Goal: Information Seeking & Learning: Learn about a topic

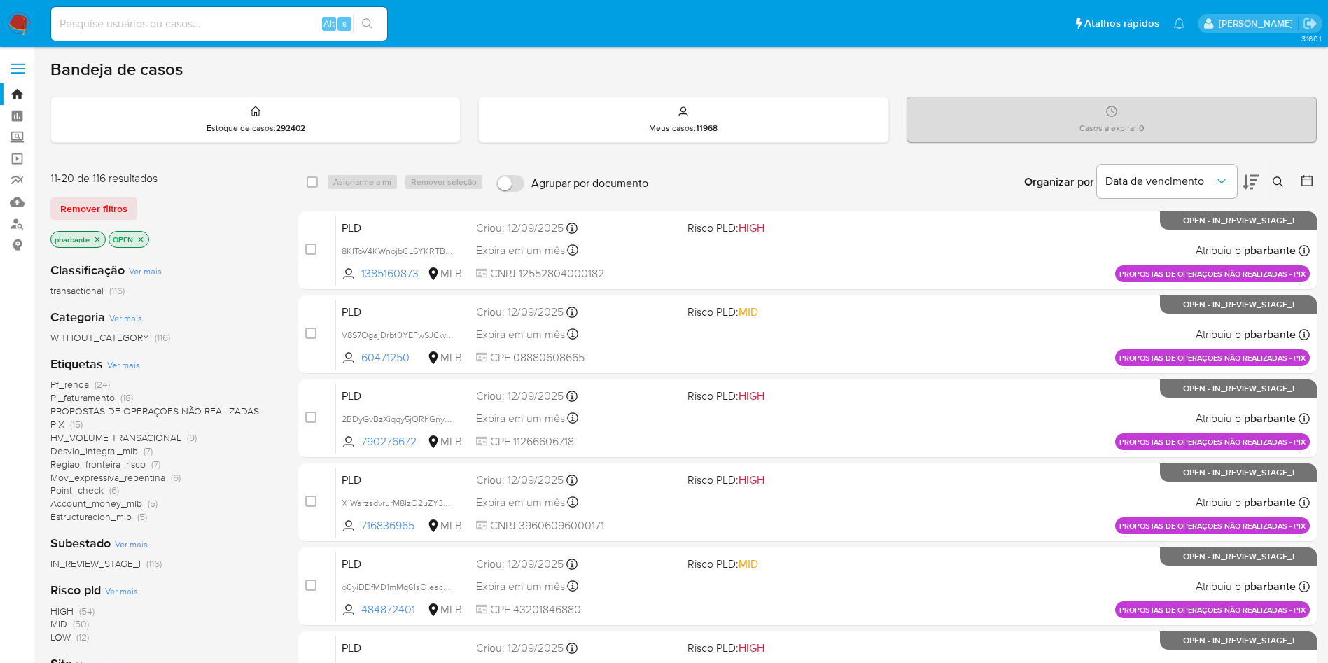
scroll to position [235, 0]
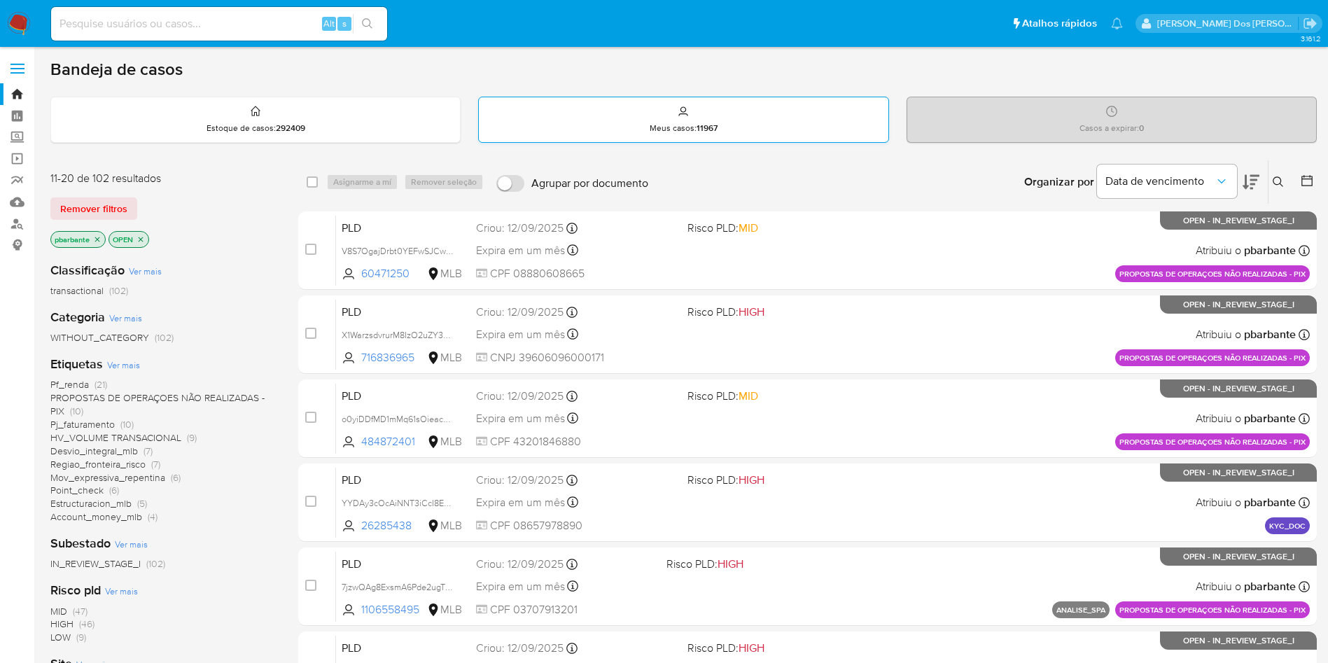
scroll to position [605, 0]
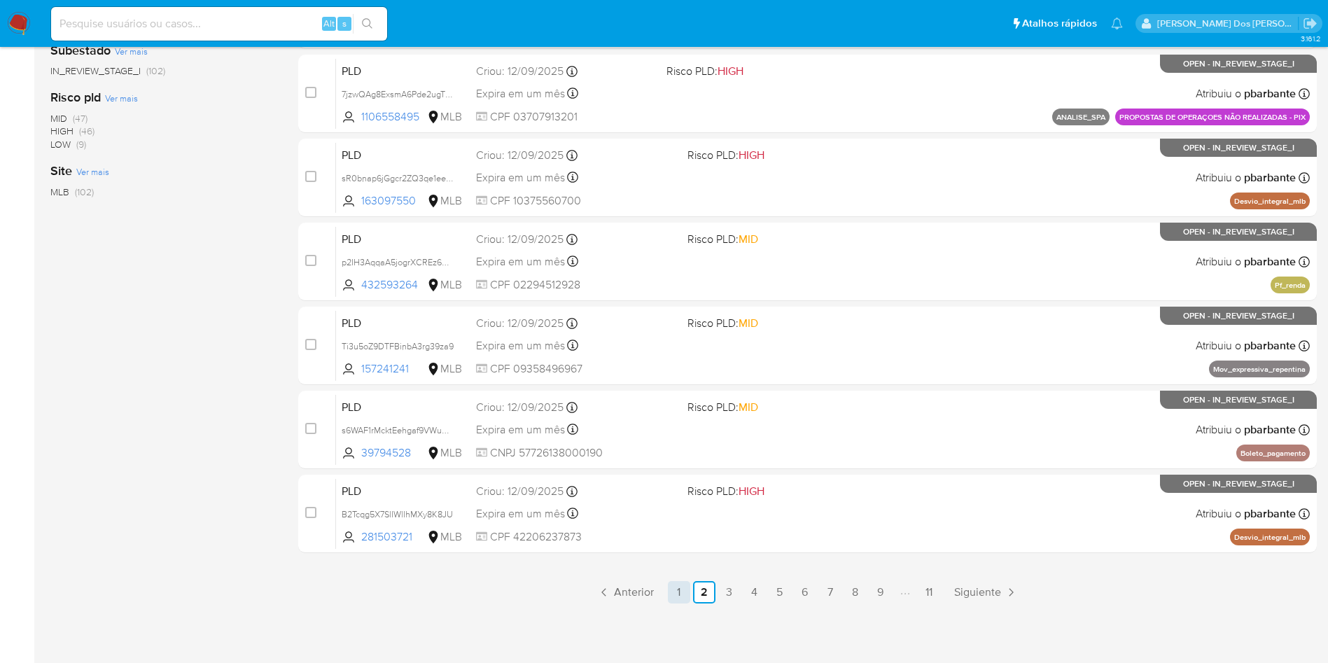
click at [689, 581] on link "1" at bounding box center [679, 592] width 22 height 22
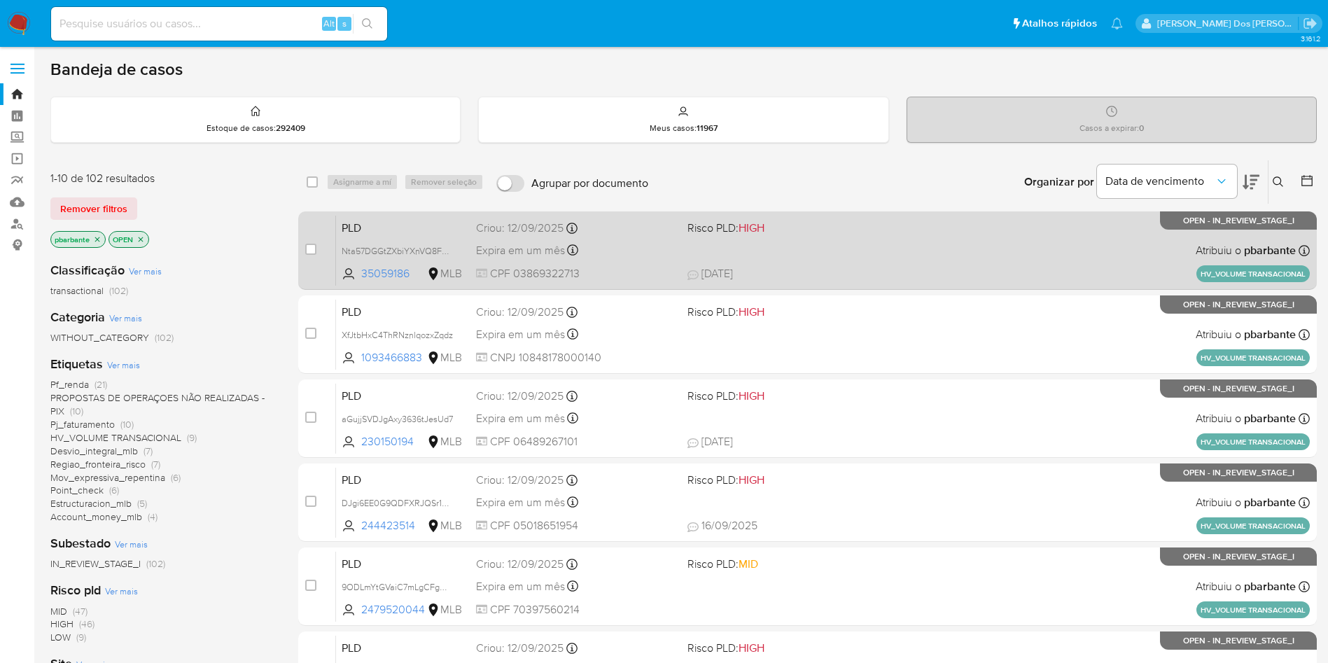
click at [939, 260] on div "PLD Nta57DGGtZXbiYXnVQ8F2PBu 35059186 MLB Risco PLD: HIGH Criou: 12/09/2025 Cri…" at bounding box center [822, 250] width 973 height 71
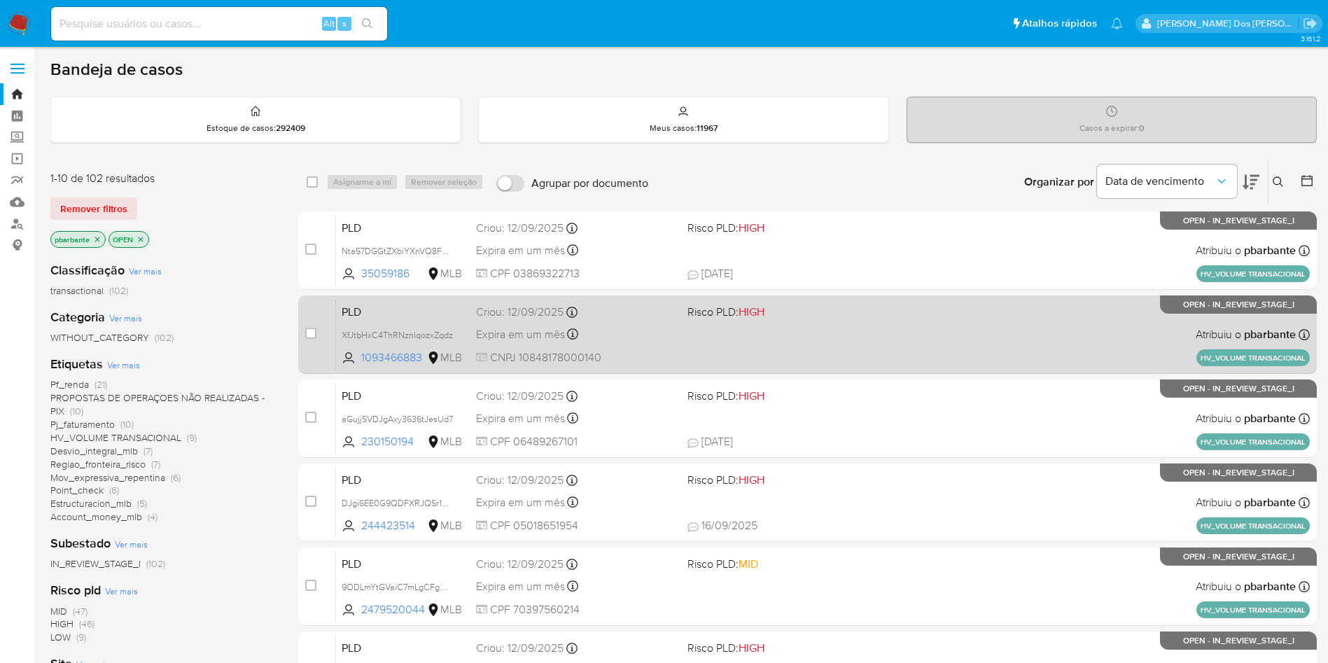
click at [878, 320] on span "Risco PLD: HIGH" at bounding box center [787, 311] width 200 height 18
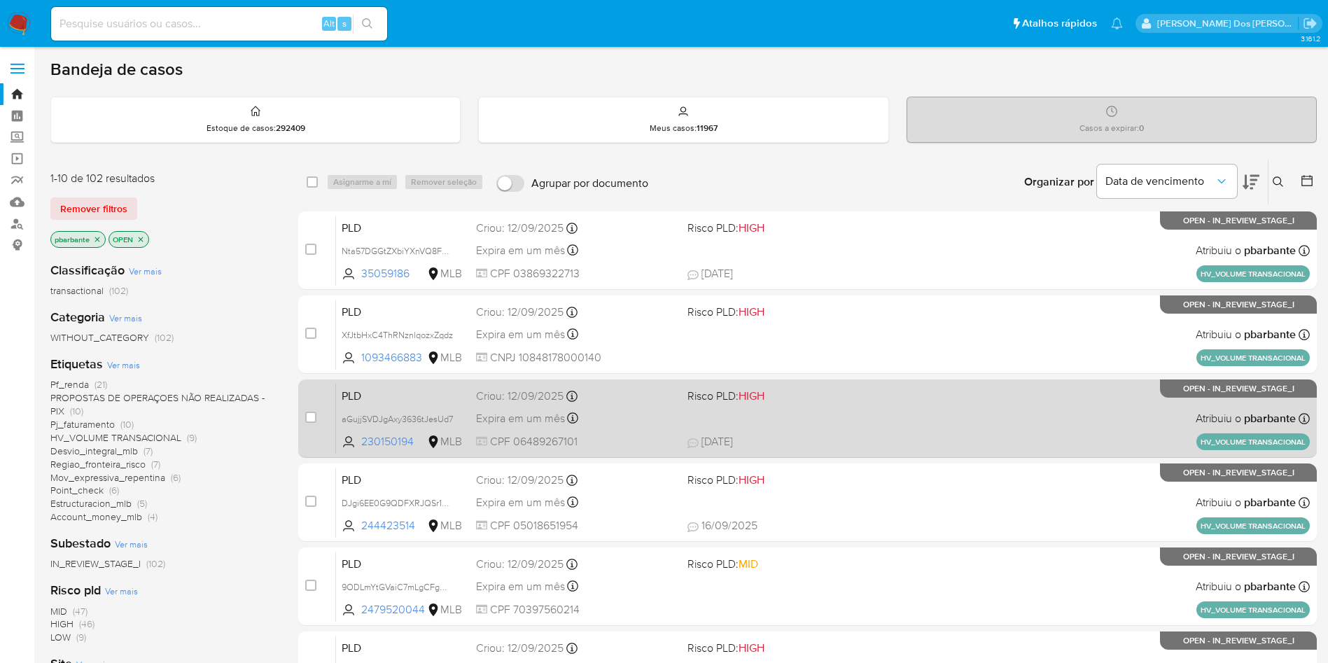
click at [857, 419] on span at bounding box center [787, 417] width 200 height 3
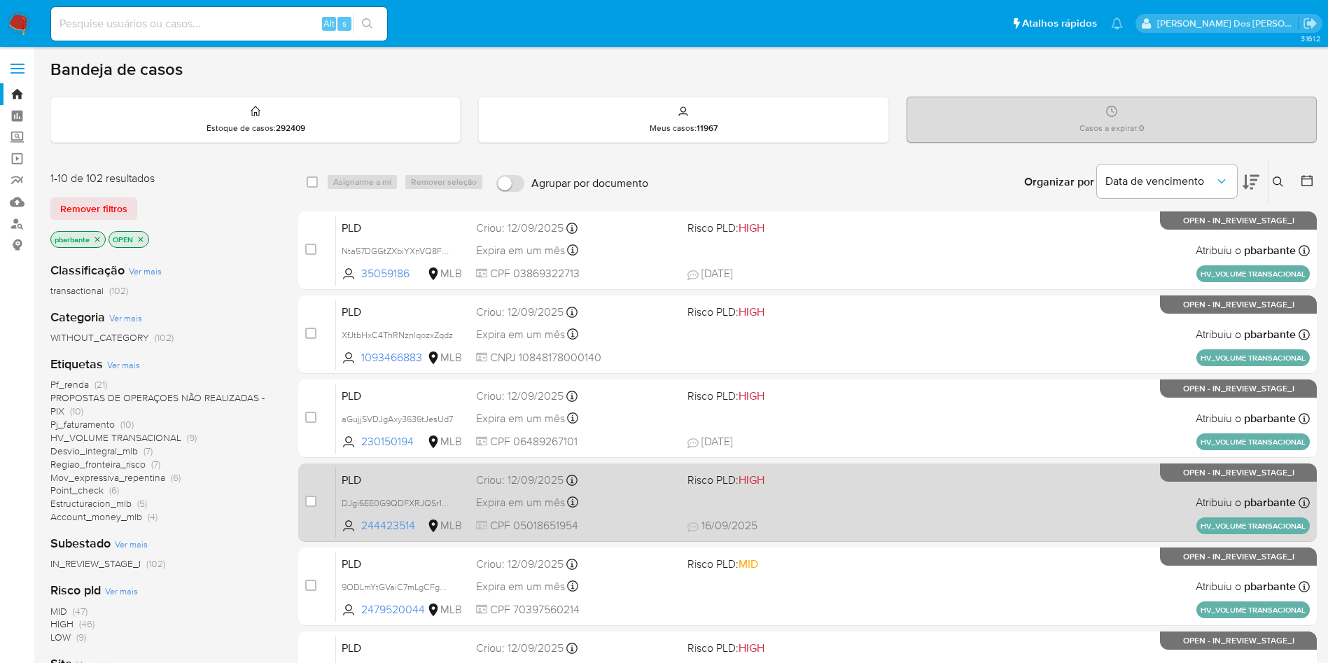
click at [851, 537] on div "PLD DJgi6EE0G9QDFXRJQSr1QH6F 244423514 MLB Risco PLD: HIGH Criou: 12/09/2025 Cr…" at bounding box center [822, 502] width 973 height 71
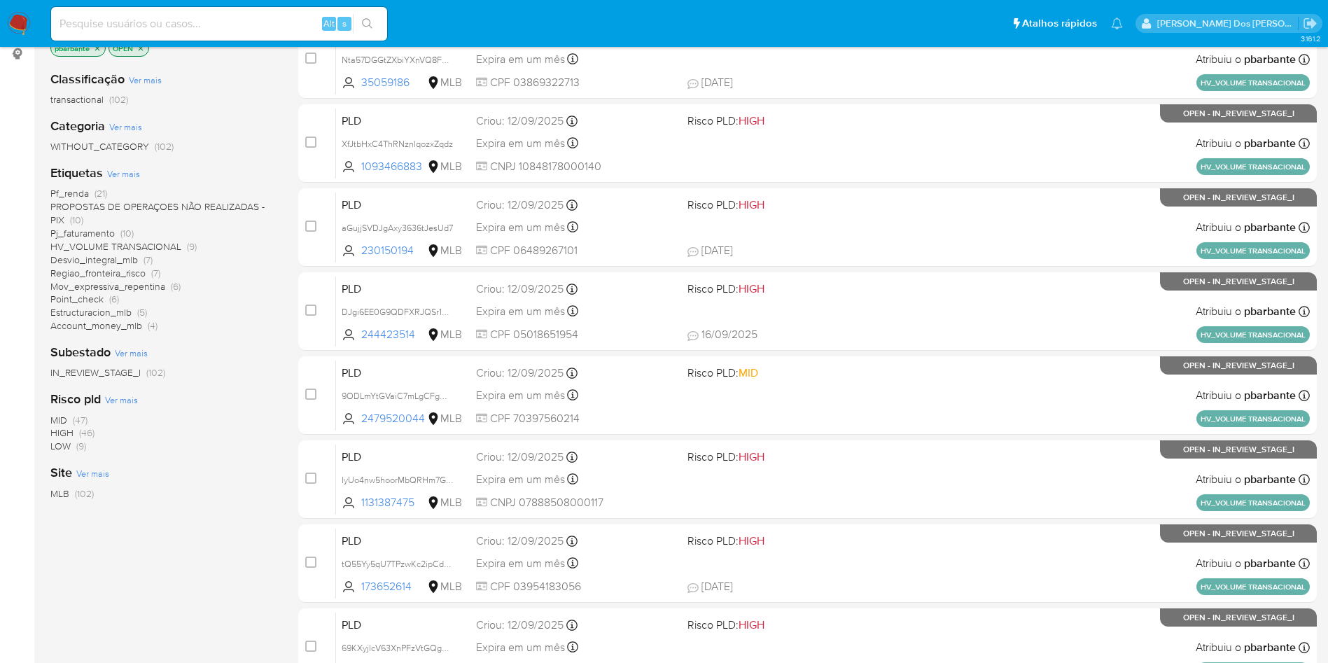
scroll to position [244, 0]
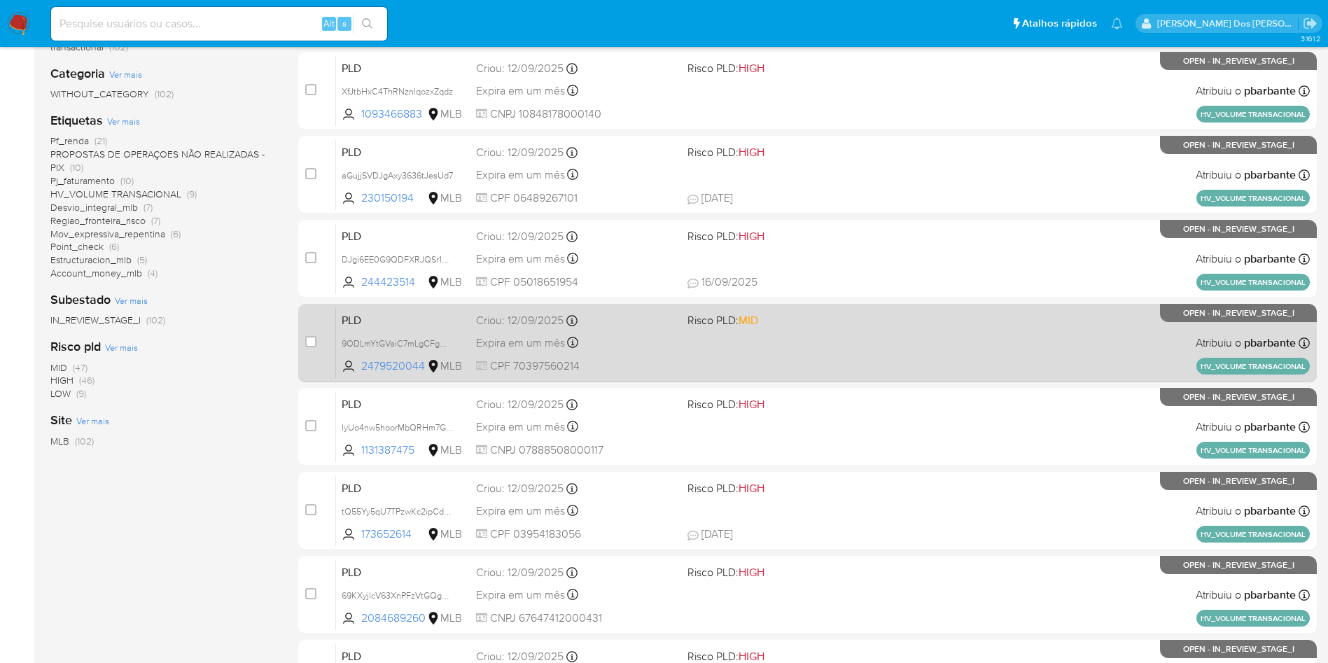
click at [896, 378] on div "PLD 9ODLmYtGVaiC7mLgCFgOXIQ5 2479520044 MLB Risco PLD: MID Criou: 12/09/2025 Cr…" at bounding box center [822, 342] width 973 height 71
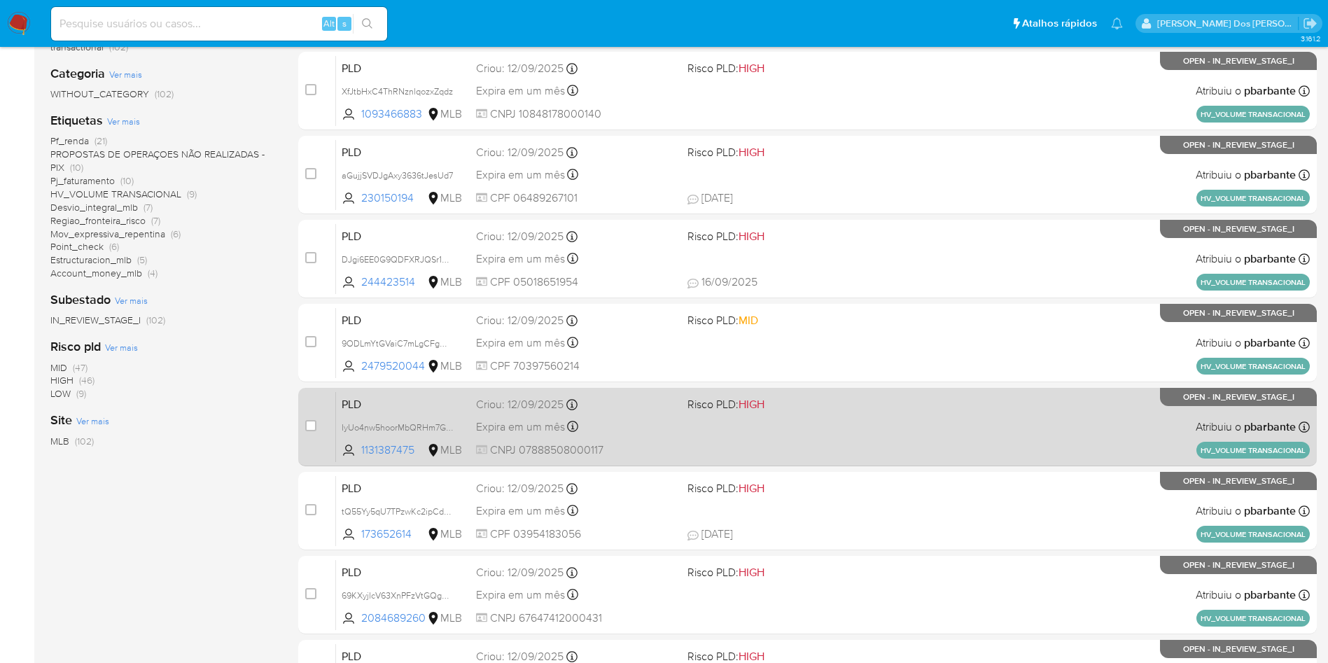
click at [838, 412] on span "Risco PLD: HIGH" at bounding box center [787, 403] width 200 height 18
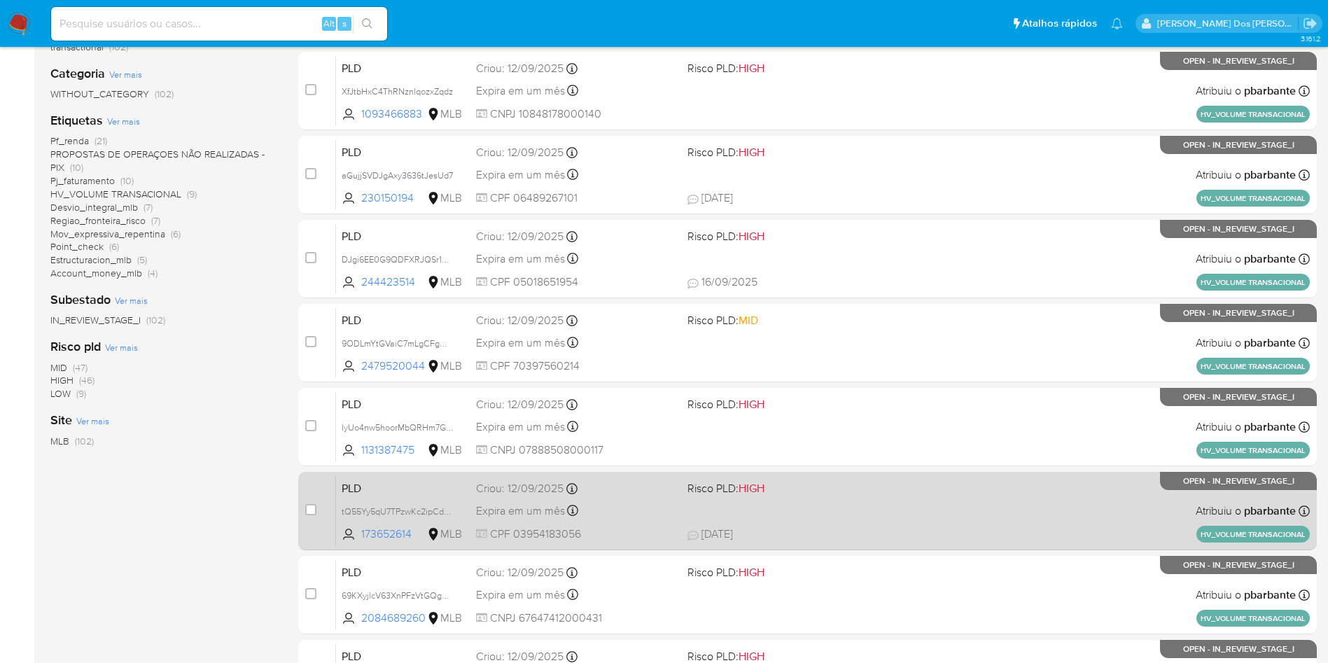
click at [831, 546] on div "PLD tQ55Yy5qU7TPzwKc2ipCdQfp 173652614 MLB Risco PLD: HIGH Criou: 12/09/2025 Cr…" at bounding box center [822, 510] width 973 height 71
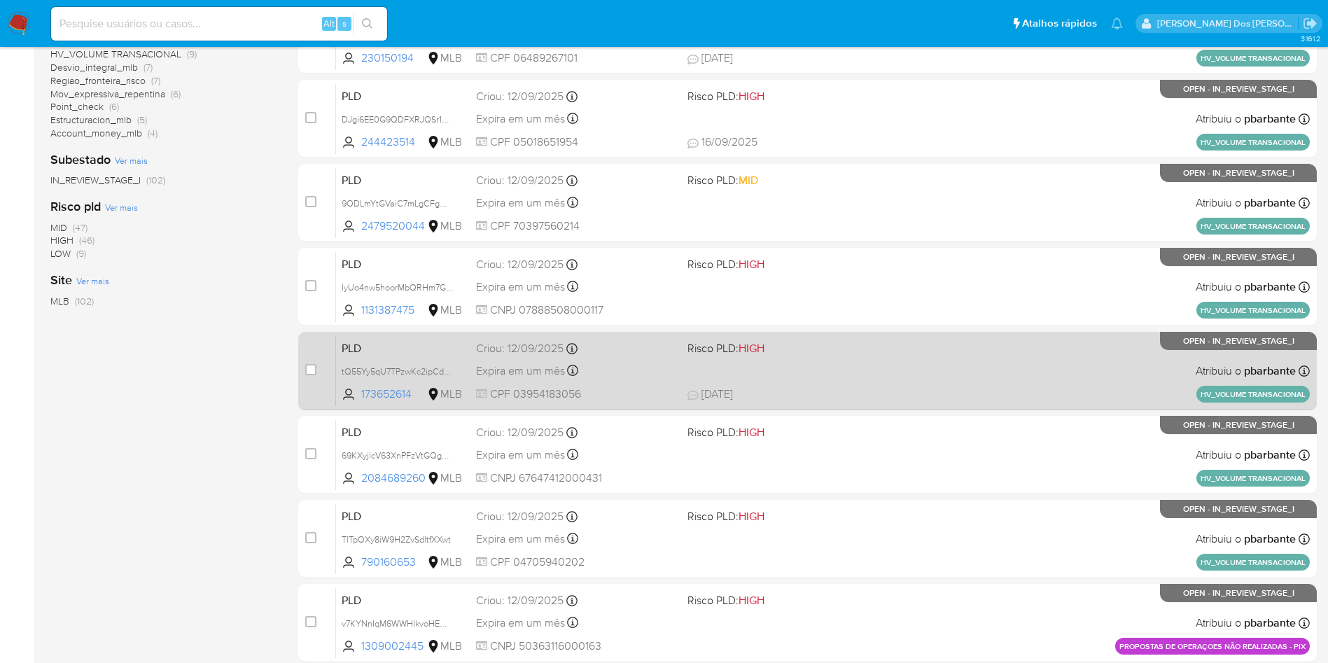
click at [831, 490] on div "PLD 69KXyjlcV63XnPFzVtGQgpcy 2084689260 MLB Risco PLD: HIGH Criou: 12/09/2025 C…" at bounding box center [822, 454] width 973 height 71
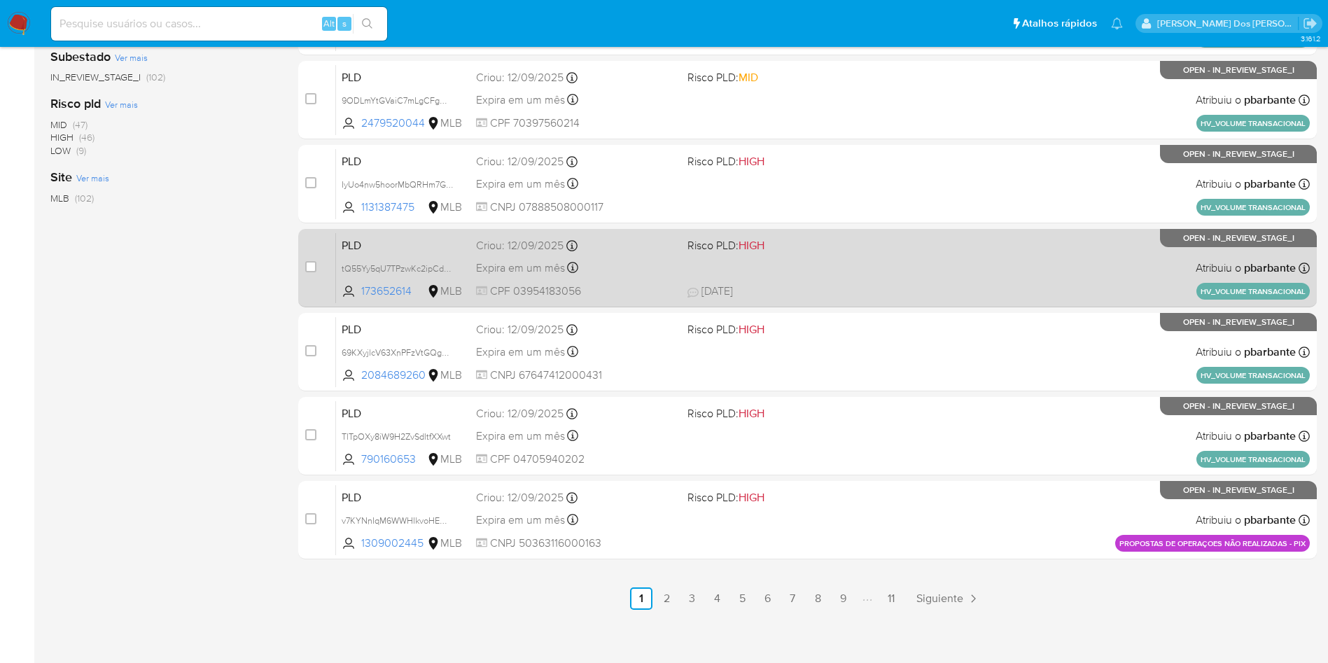
scroll to position [487, 0]
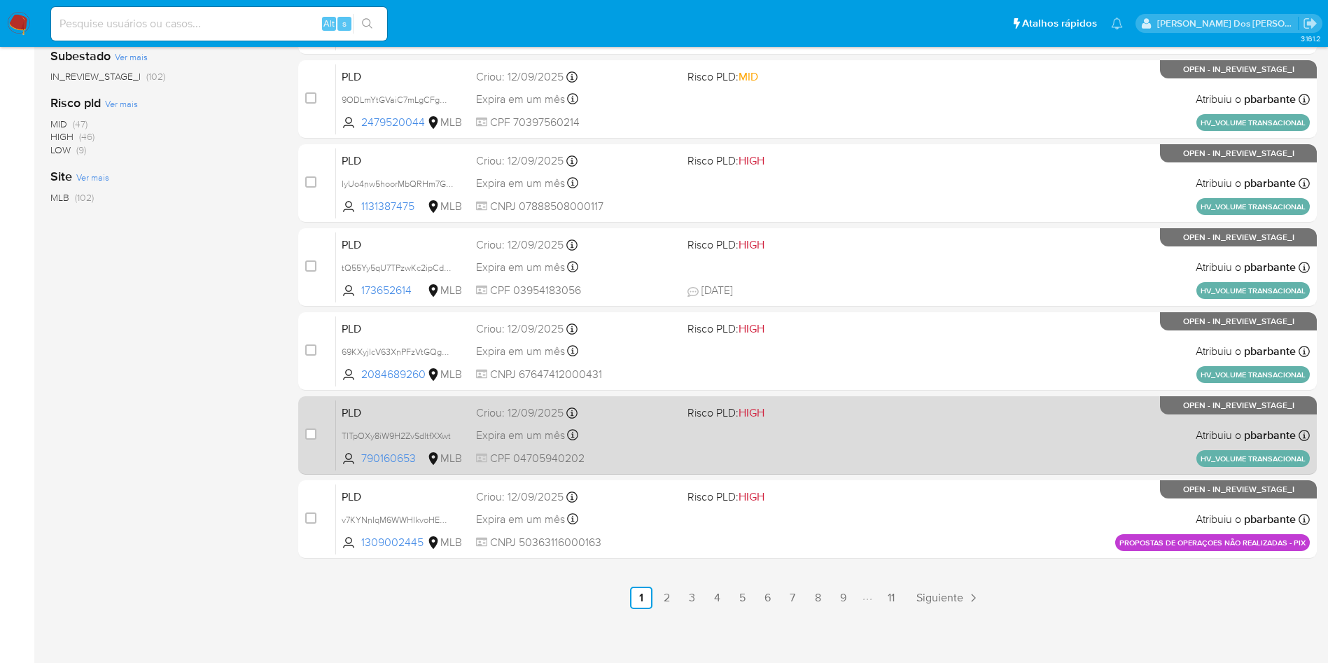
click at [884, 470] on div "PLD TlTpOXy8iW9H2ZvSdltfXXwt 790160653 MLB Risco PLD: HIGH Criou: 12/09/2025 Cr…" at bounding box center [822, 435] width 973 height 71
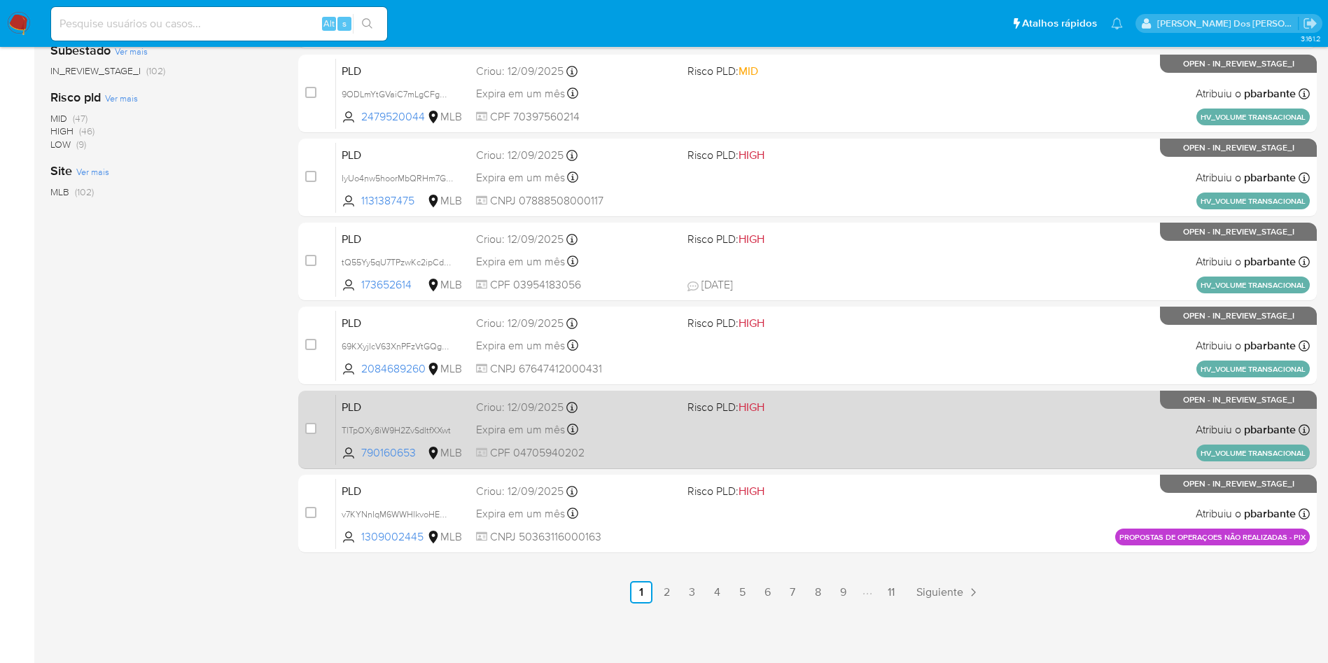
click at [884, 539] on div "PLD v7KYNnIqM6WWHIkvoHEQCbkl 1309002445 MLB Risco PLD: HIGH Criou: 12/09/2025 C…" at bounding box center [822, 513] width 973 height 71
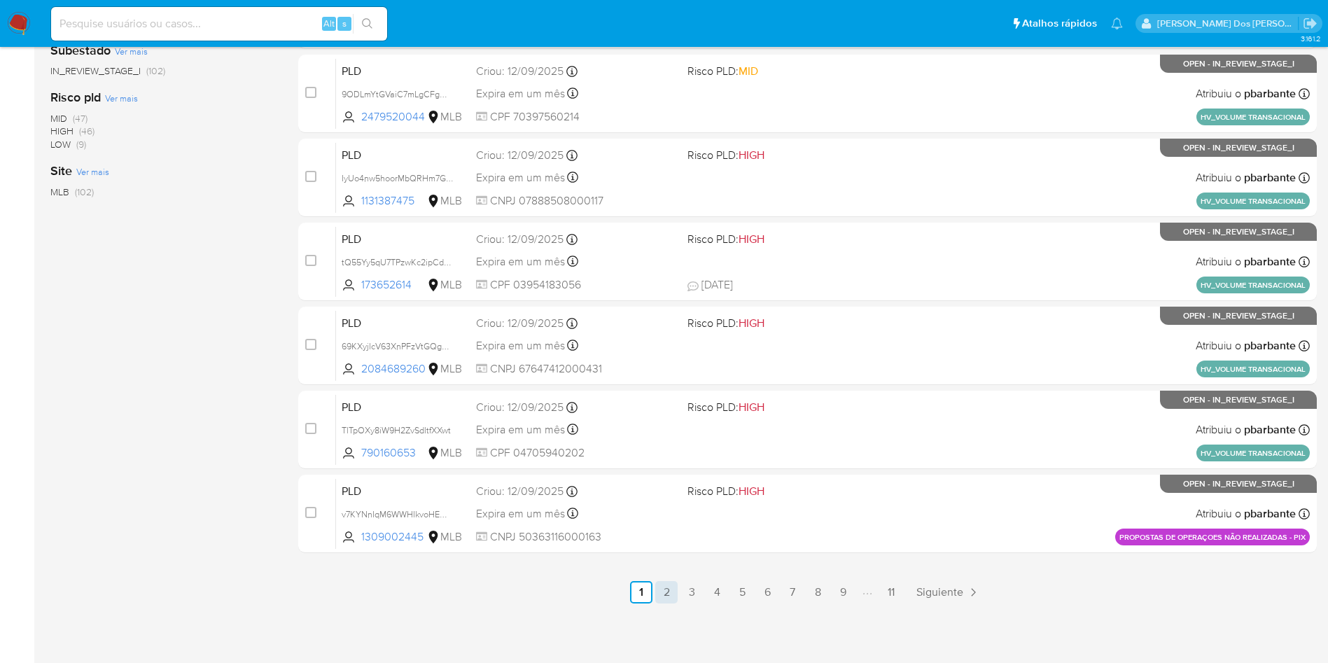
click at [675, 593] on link "2" at bounding box center [666, 592] width 22 height 22
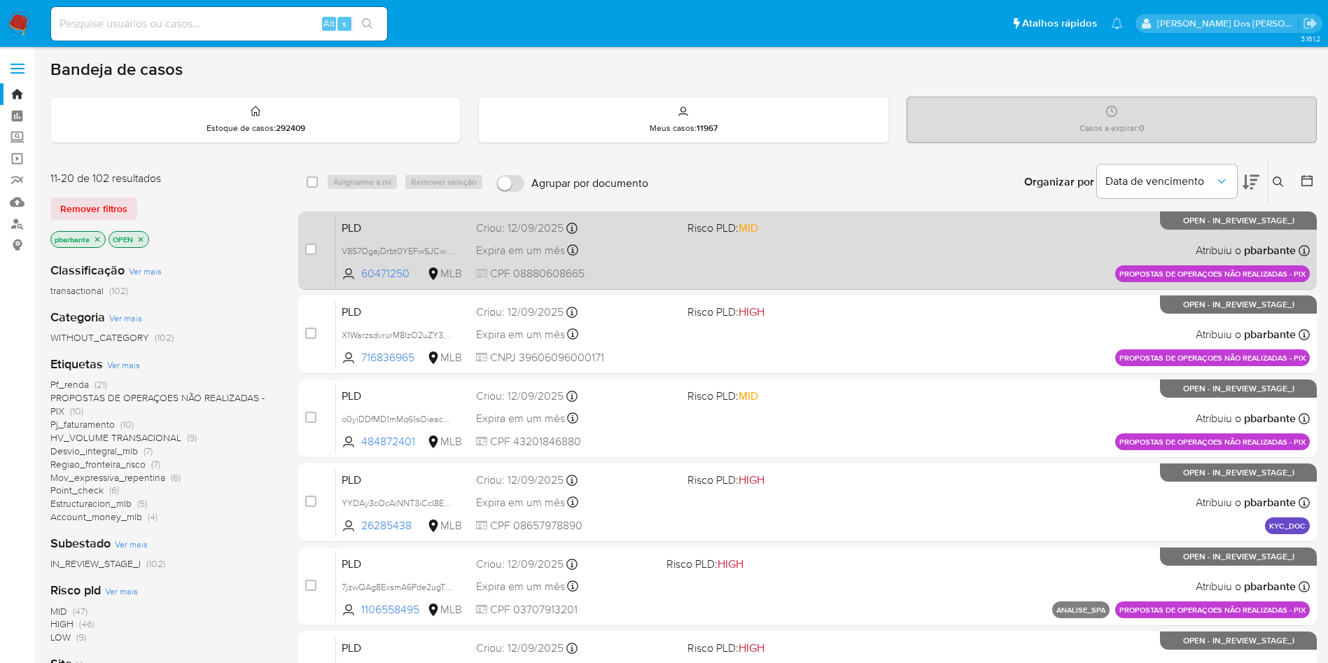
click at [880, 279] on div "PLD V8S7OgajDrbt0YEFwSJCwUz7 60471250 MLB Risco PLD: MID Criou: 12/09/2025 Crio…" at bounding box center [822, 250] width 973 height 71
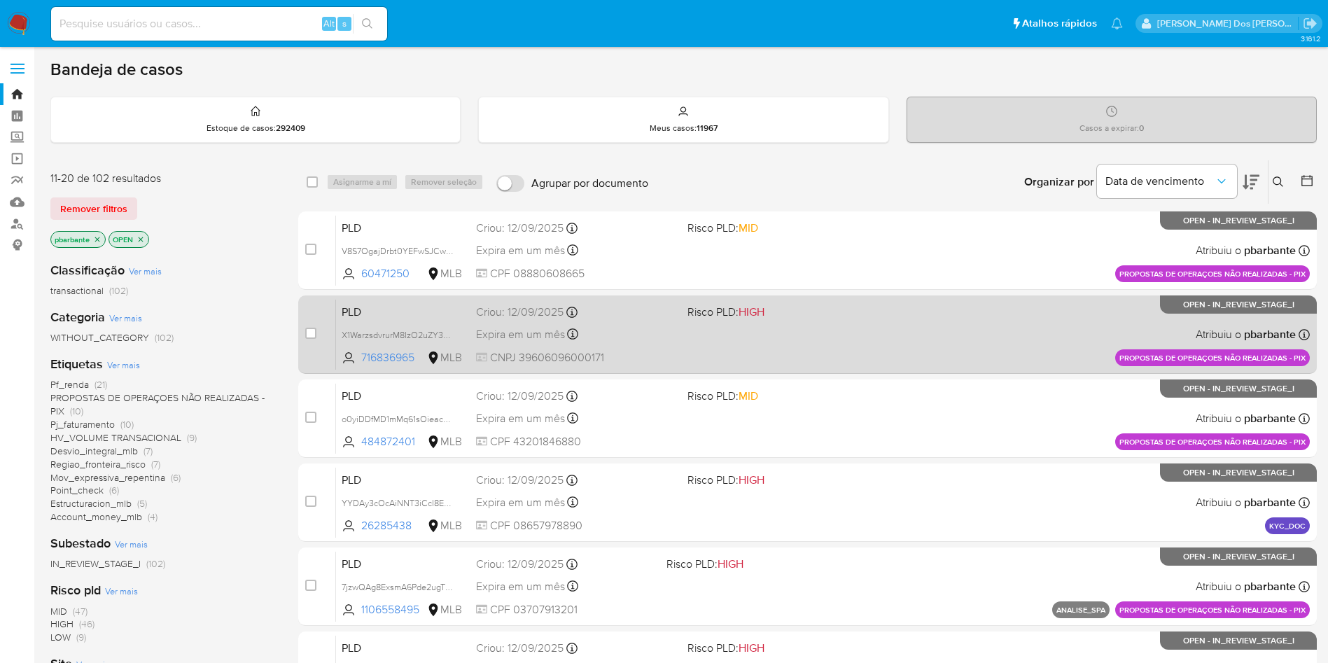
click at [868, 362] on div "PLD X1WarzsdvrurM8IzO2uZY3XM 716836965 MLB Risco PLD: HIGH Criou: 12/09/2025 Cr…" at bounding box center [822, 334] width 973 height 71
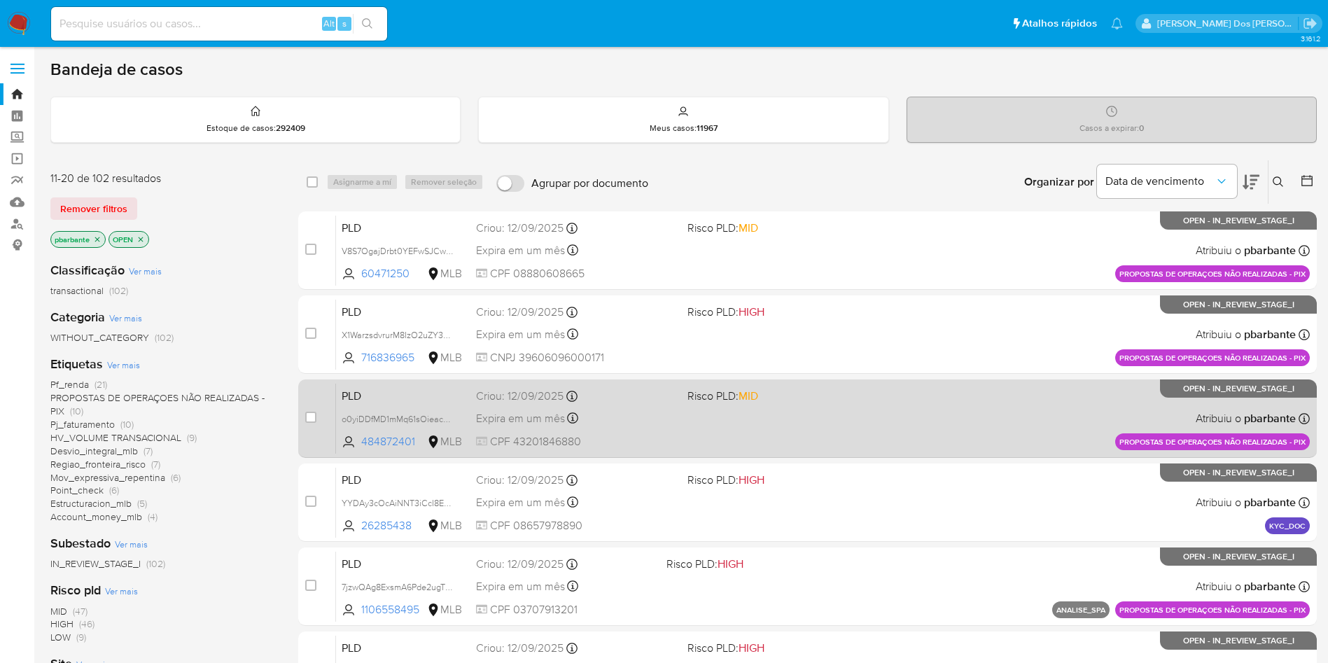
click at [852, 453] on div "PLD o0yiDDfMD1mMq61sOieacGfv 484872401 MLB Risco PLD: MID Criou: 12/09/2025 Cri…" at bounding box center [822, 418] width 973 height 71
click at [748, 419] on span at bounding box center [787, 417] width 200 height 3
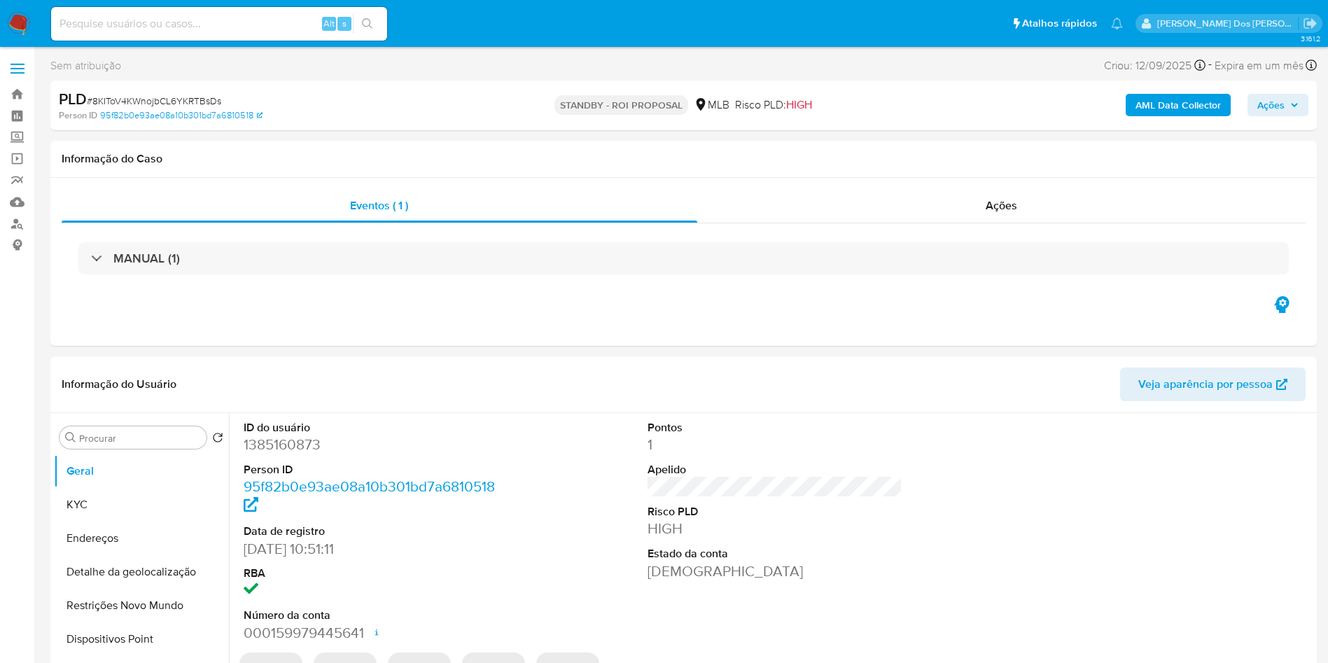
select select "10"
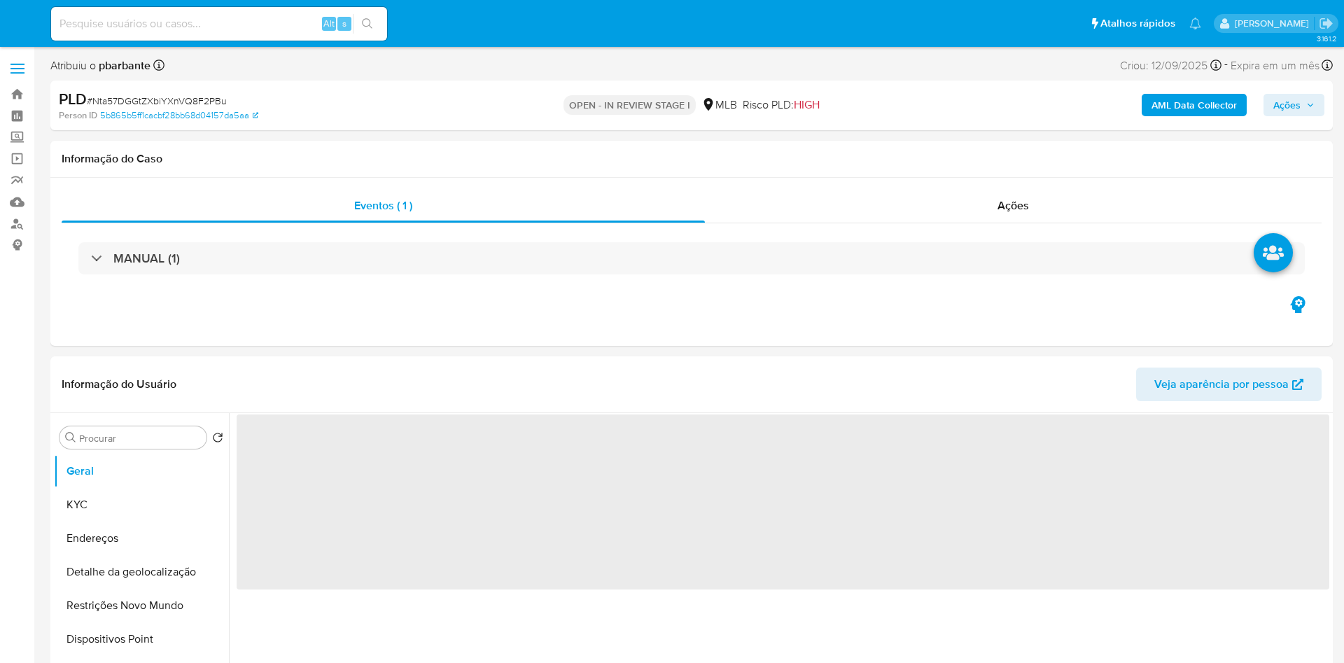
select select "10"
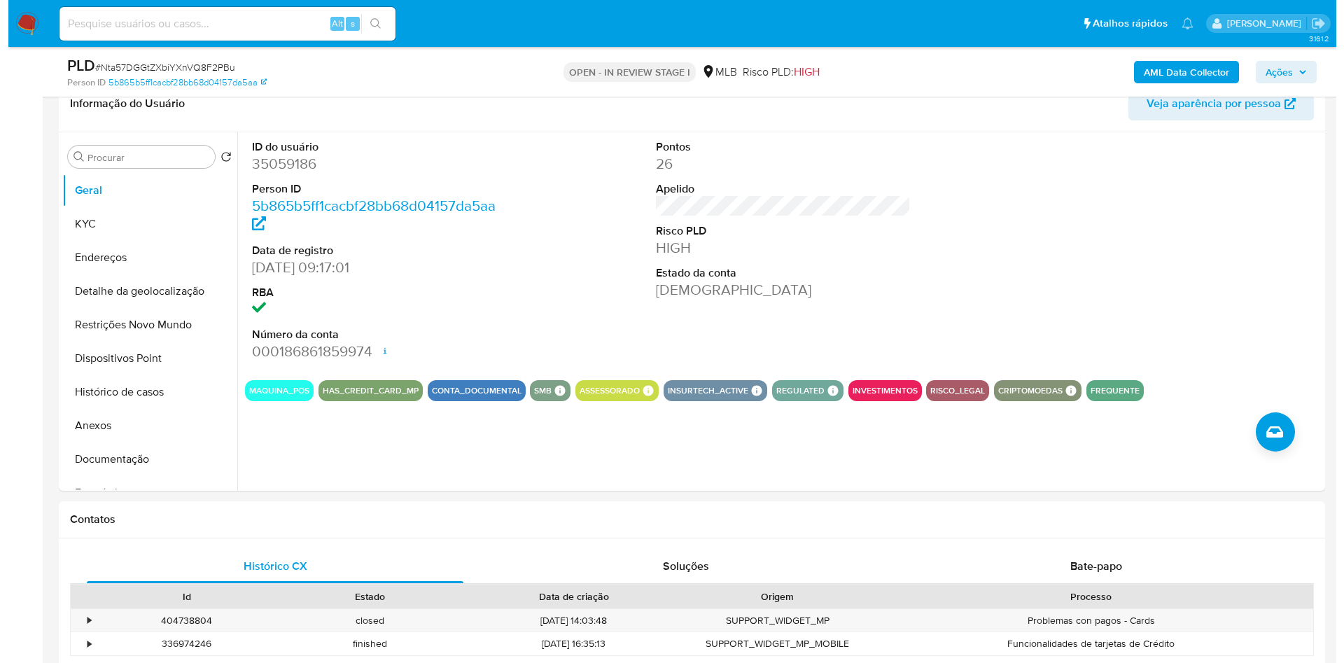
scroll to position [230, 0]
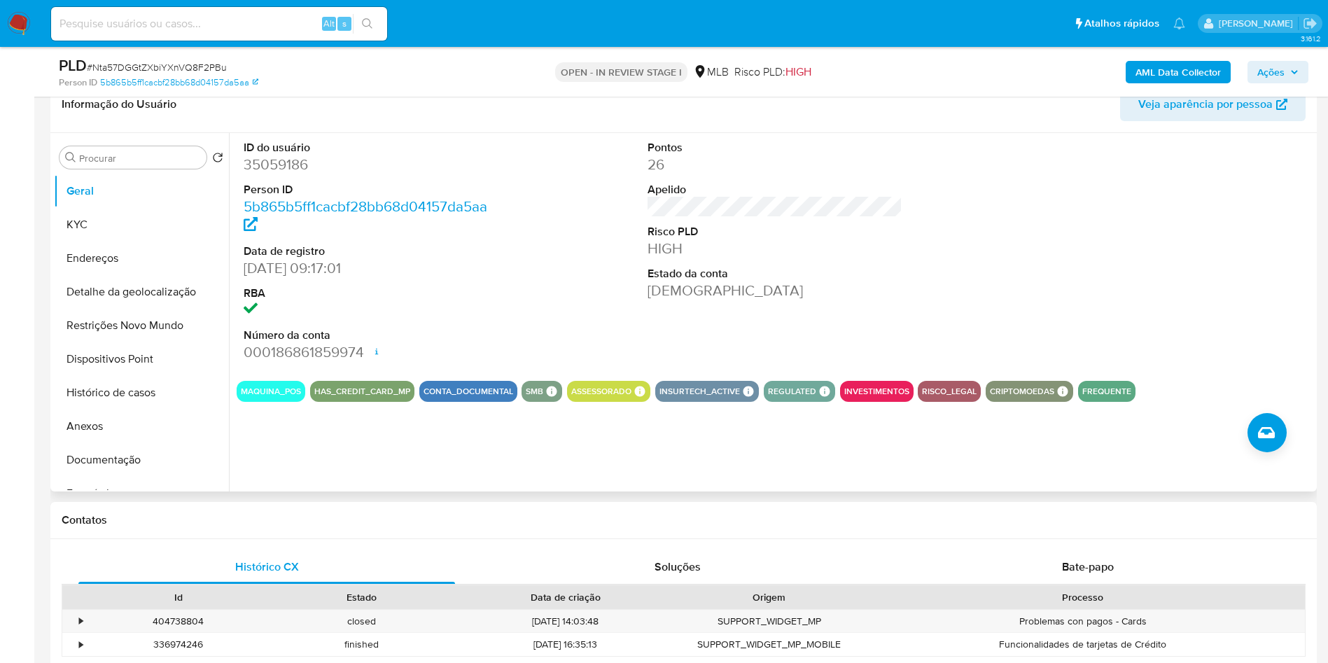
click at [286, 174] on dd "35059186" at bounding box center [371, 165] width 255 height 20
copy dd "35059186"
click at [127, 241] on button "KYC" at bounding box center [136, 225] width 164 height 34
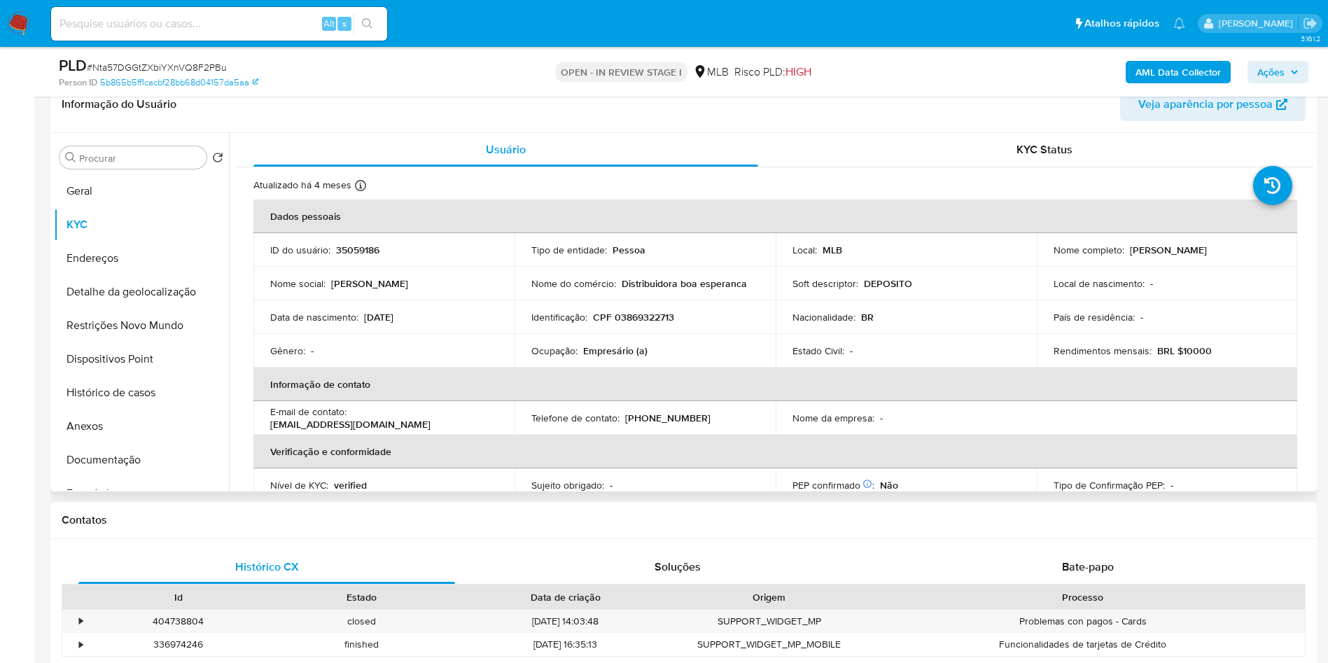
click at [617, 357] on p "Empresário (a)" at bounding box center [615, 350] width 64 height 13
copy p "Empresário"
click at [1173, 65] on b "AML Data Collector" at bounding box center [1177, 72] width 85 height 22
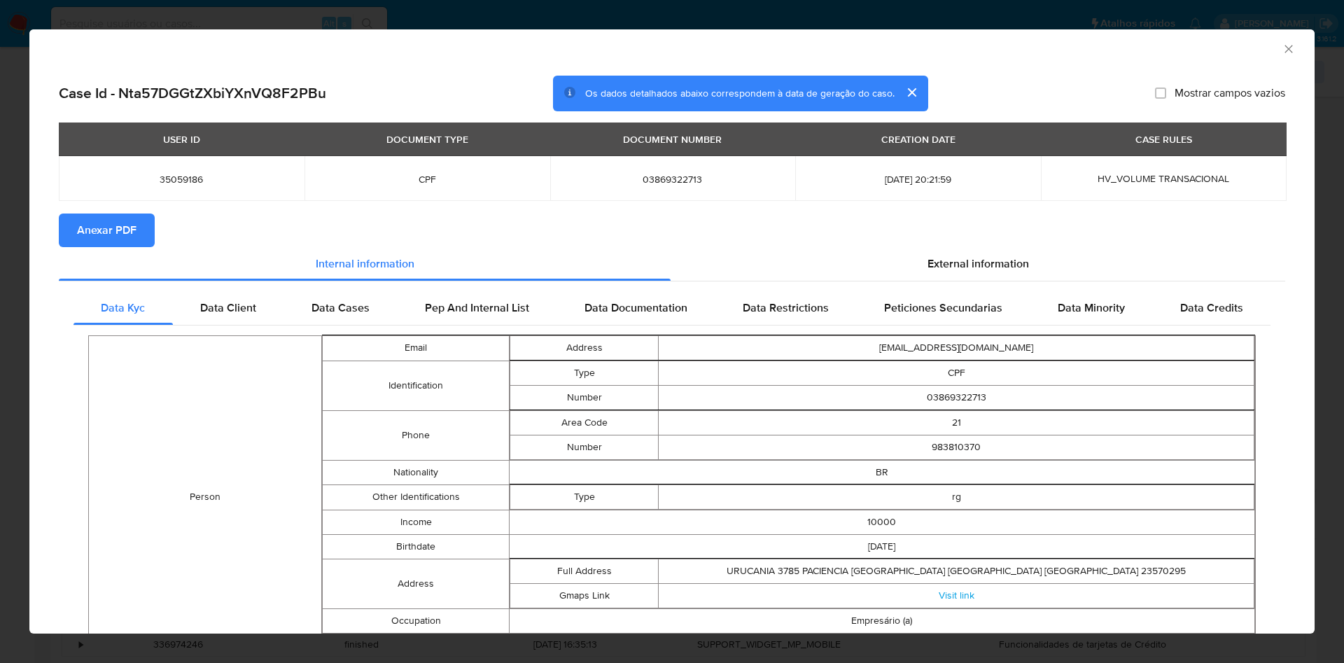
click at [943, 243] on section "Anexar PDF" at bounding box center [672, 230] width 1226 height 34
click at [936, 248] on div "External information" at bounding box center [977, 264] width 614 height 34
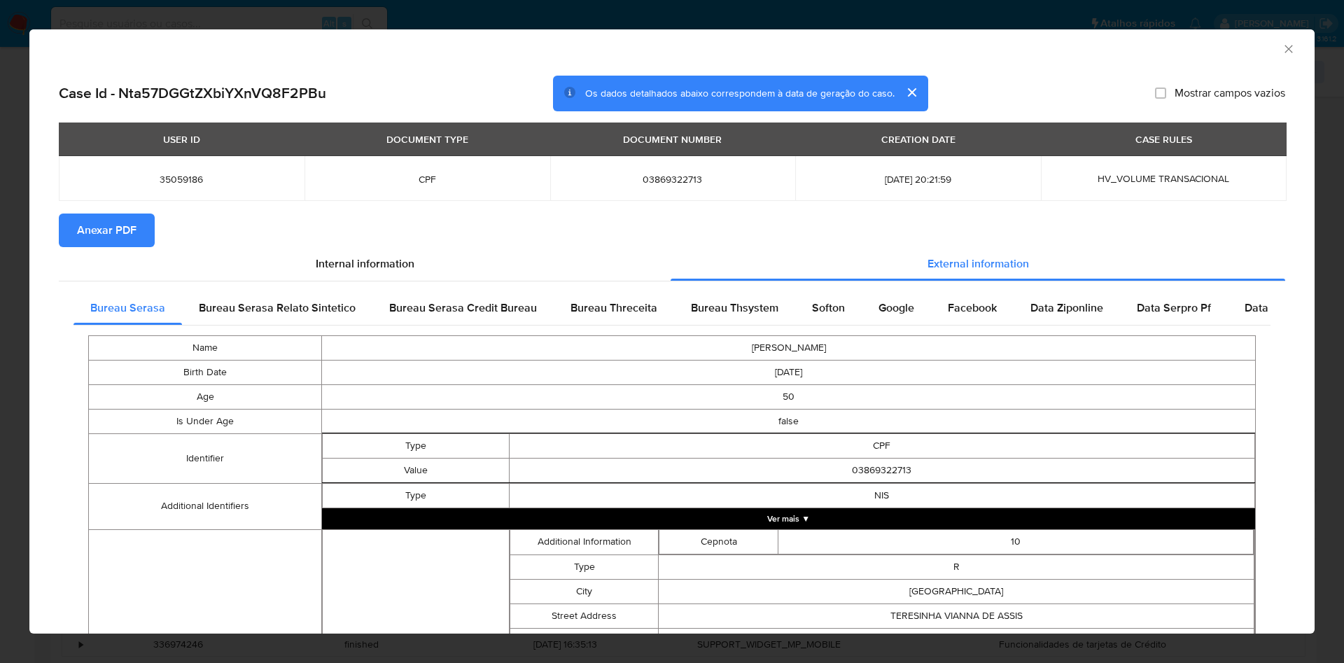
click at [102, 211] on div "USER ID DOCUMENT TYPE DOCUMENT NUMBER CREATION DATE CASE RULES 35059186 CPF 038…" at bounding box center [672, 167] width 1226 height 91
click at [102, 223] on span "Anexar PDF" at bounding box center [106, 230] width 59 height 31
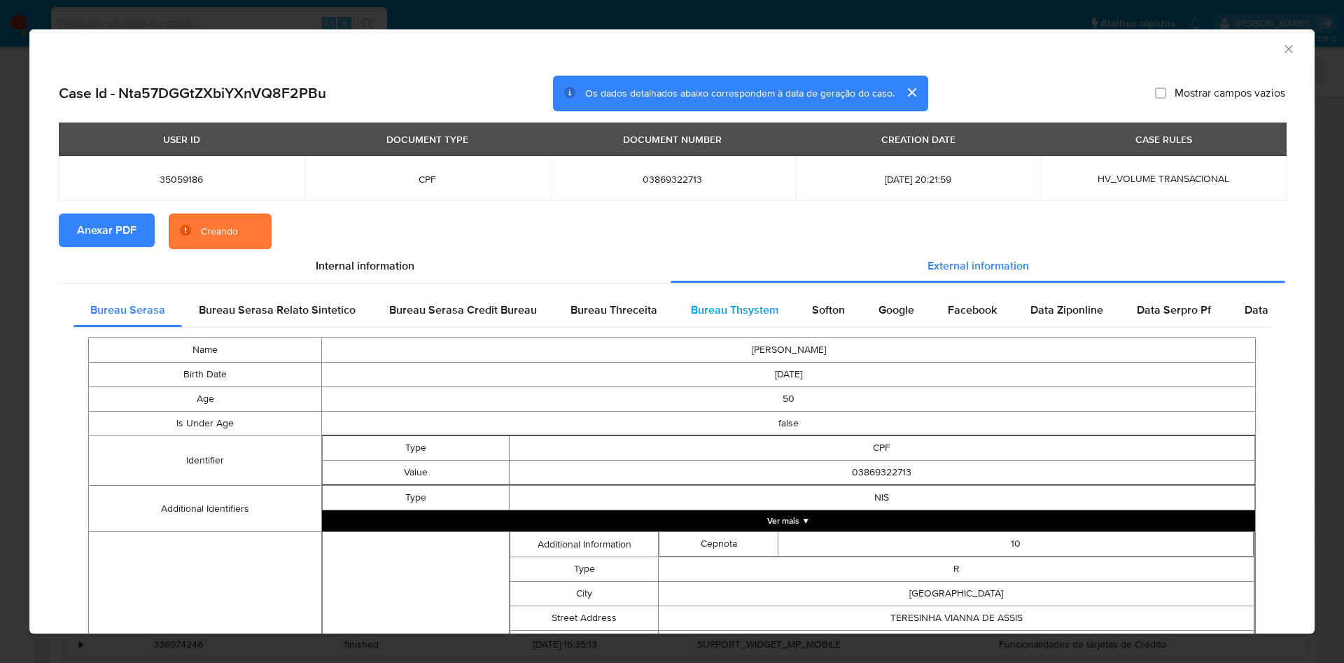
click at [731, 318] on span "Bureau Thsystem" at bounding box center [734, 310] width 87 height 16
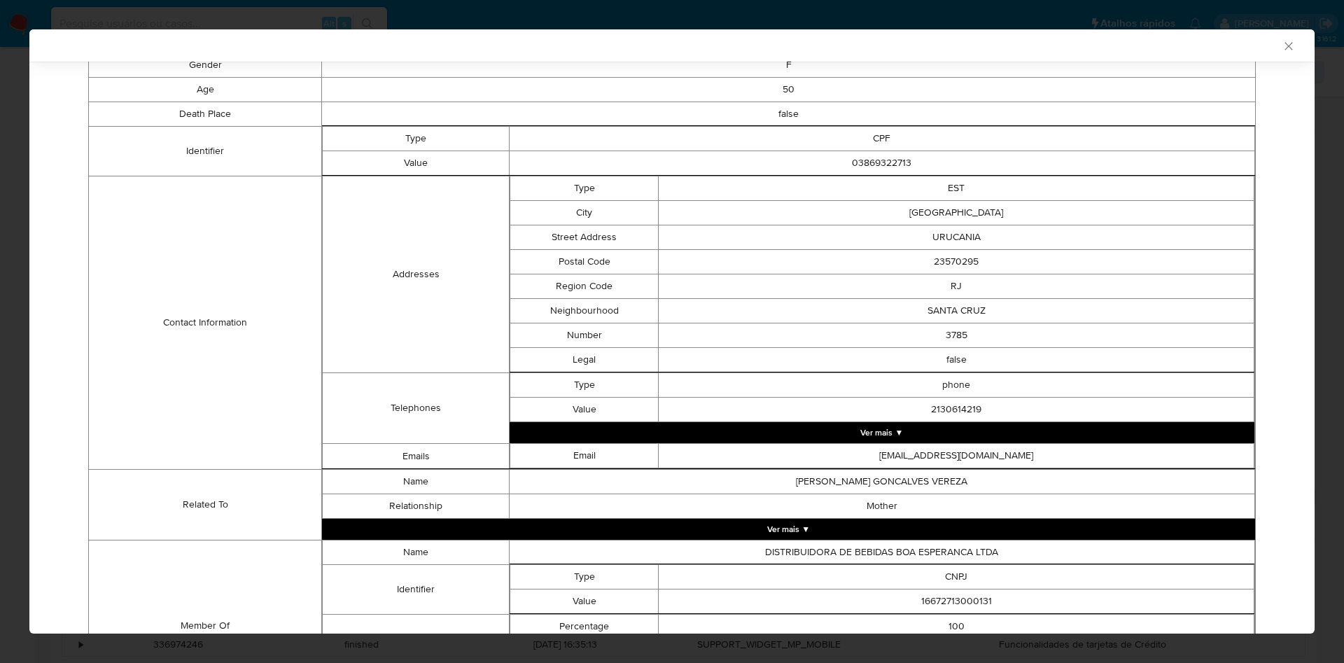
scroll to position [459, 0]
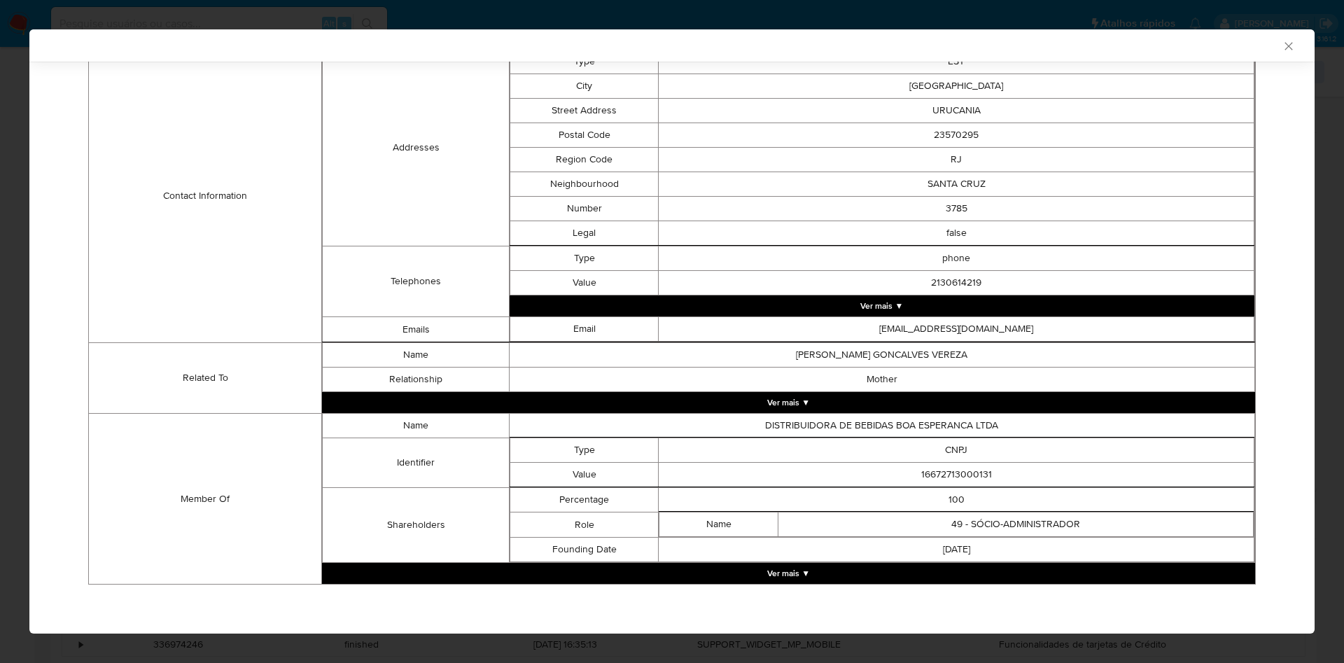
click at [833, 567] on button "Ver mais ▼" at bounding box center [788, 573] width 933 height 21
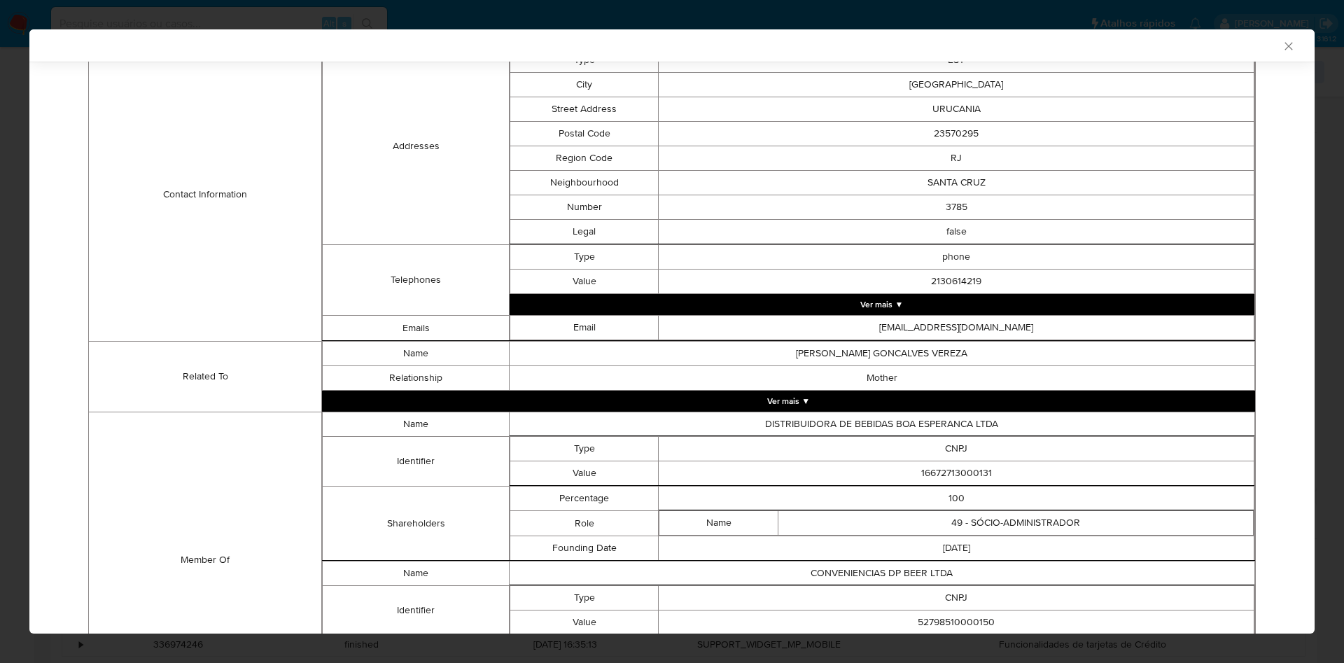
scroll to position [584, 0]
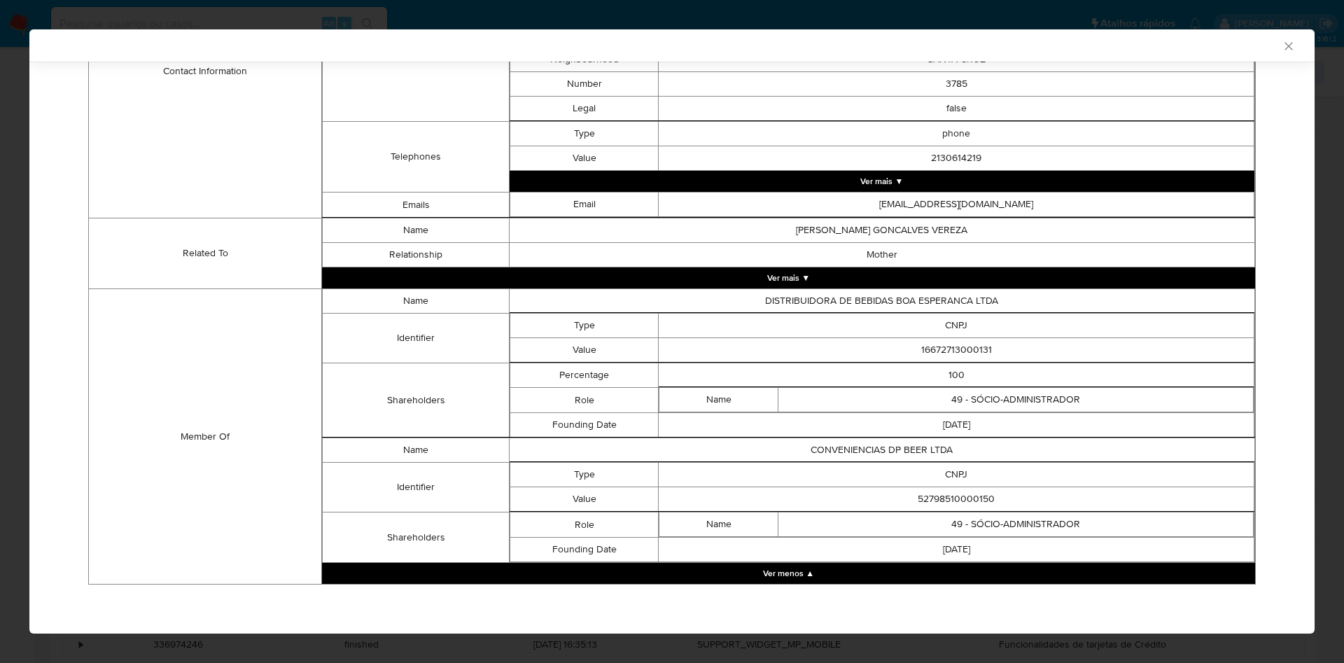
click at [951, 343] on td "16672713000131" at bounding box center [957, 350] width 596 height 24
copy td "16672713000131"
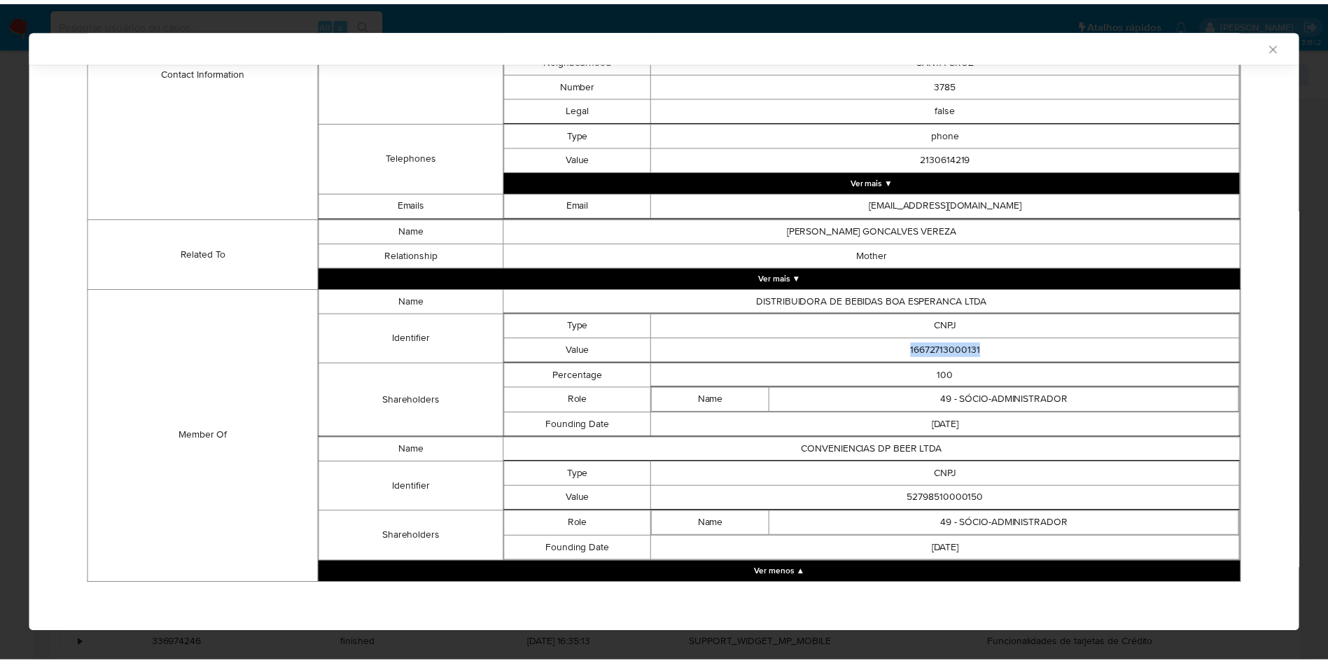
scroll to position [581, 0]
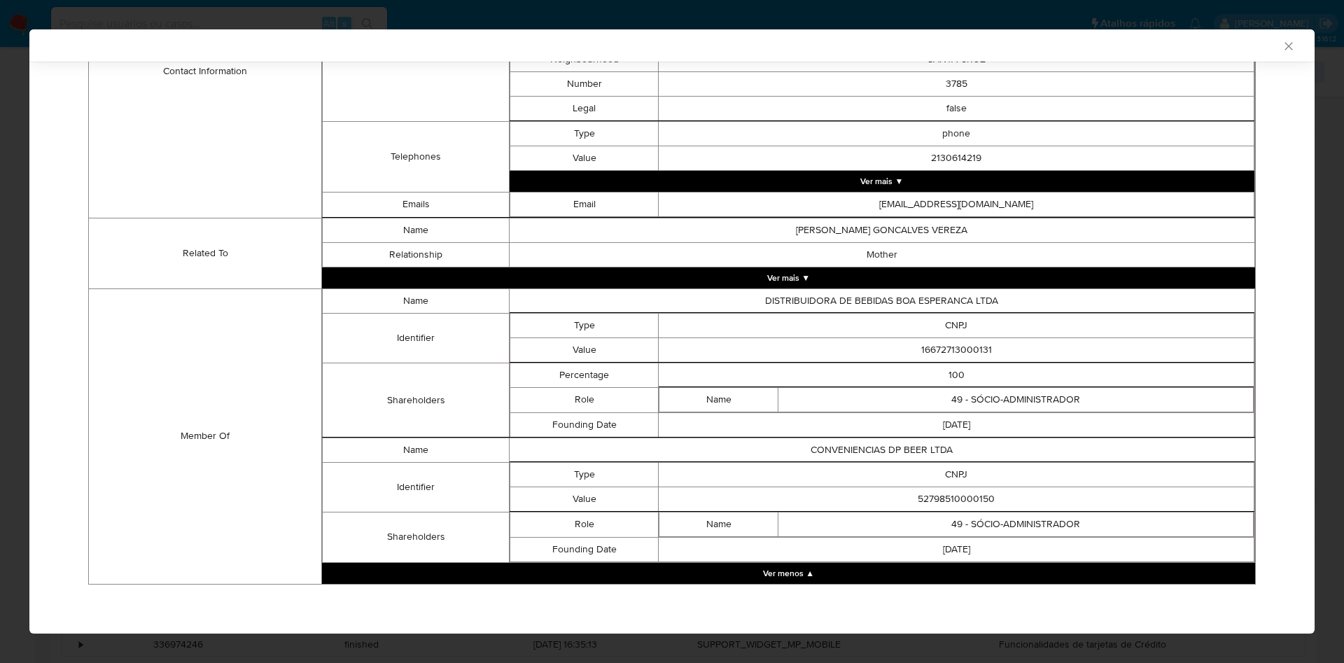
click at [933, 498] on td "52798510000150" at bounding box center [957, 498] width 596 height 24
copy td "52798510000150"
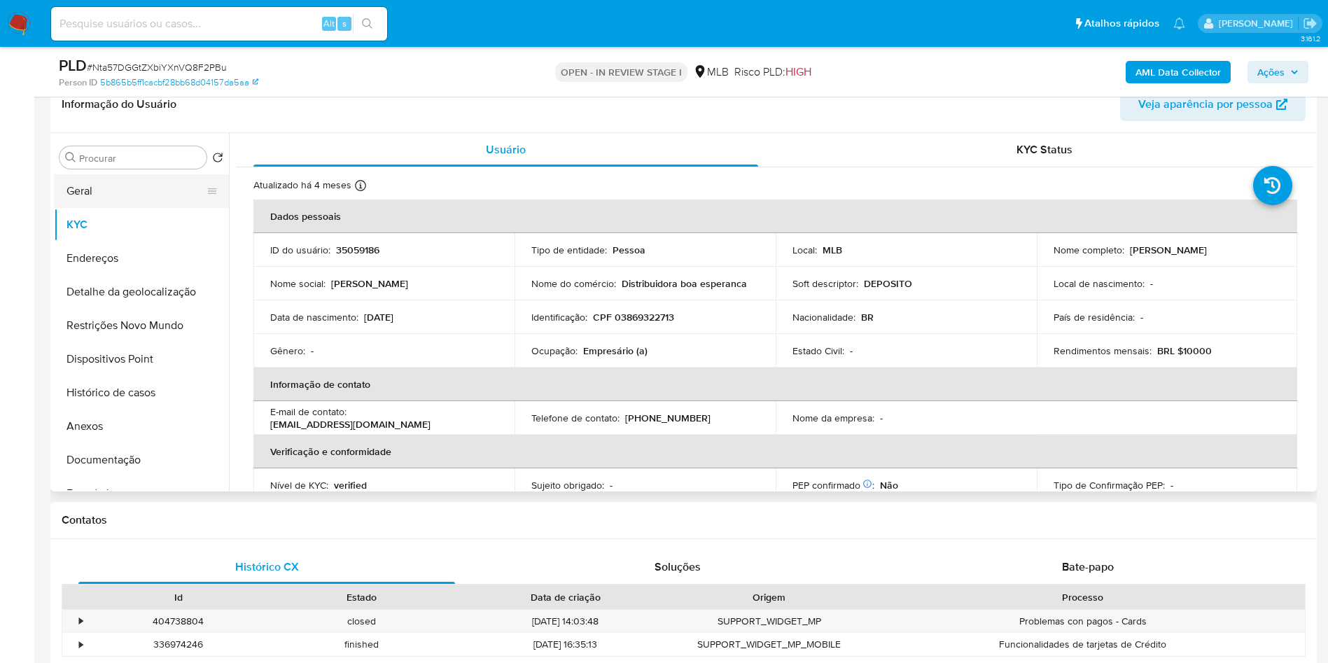
click at [106, 208] on button "Geral" at bounding box center [136, 191] width 164 height 34
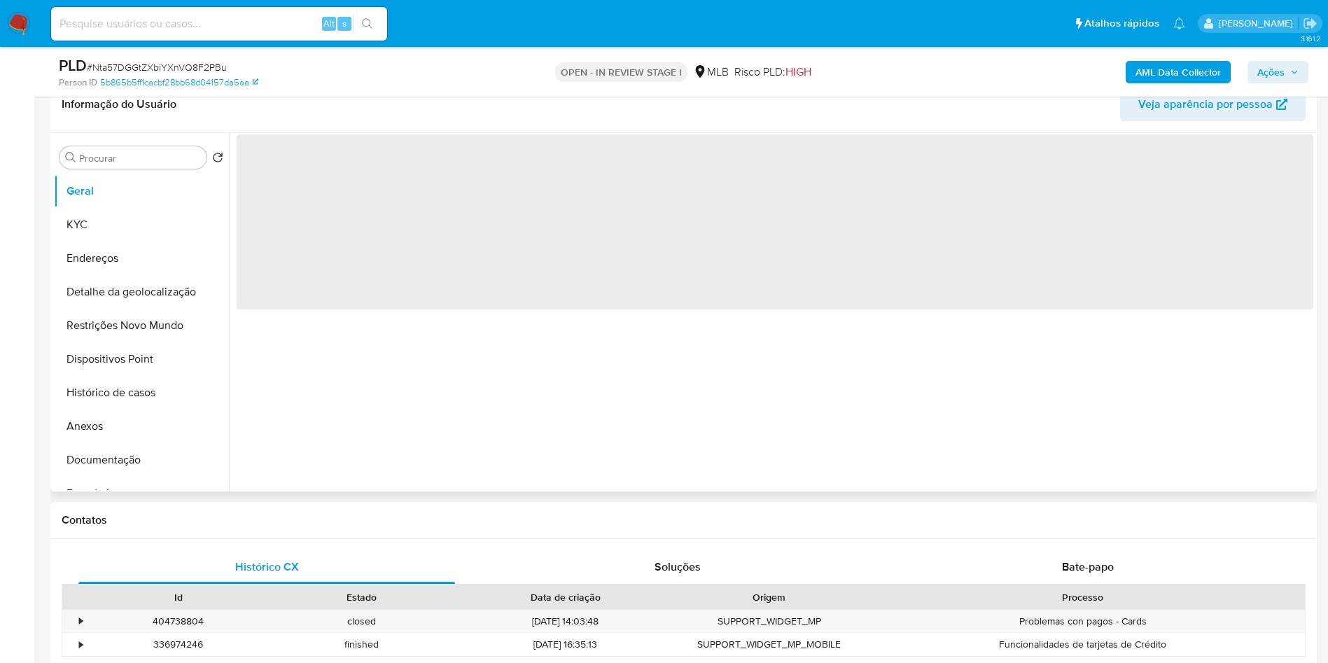
click at [399, 370] on div "‌" at bounding box center [771, 312] width 1084 height 358
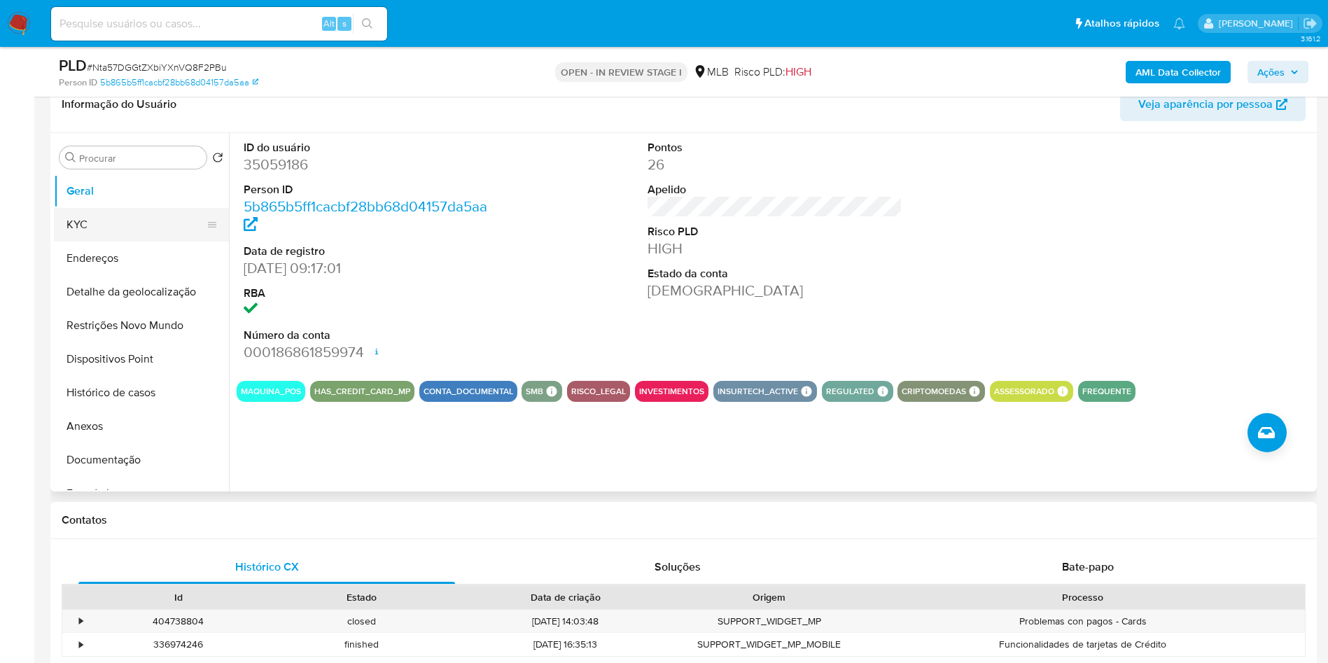
click at [115, 232] on button "KYC" at bounding box center [136, 225] width 164 height 34
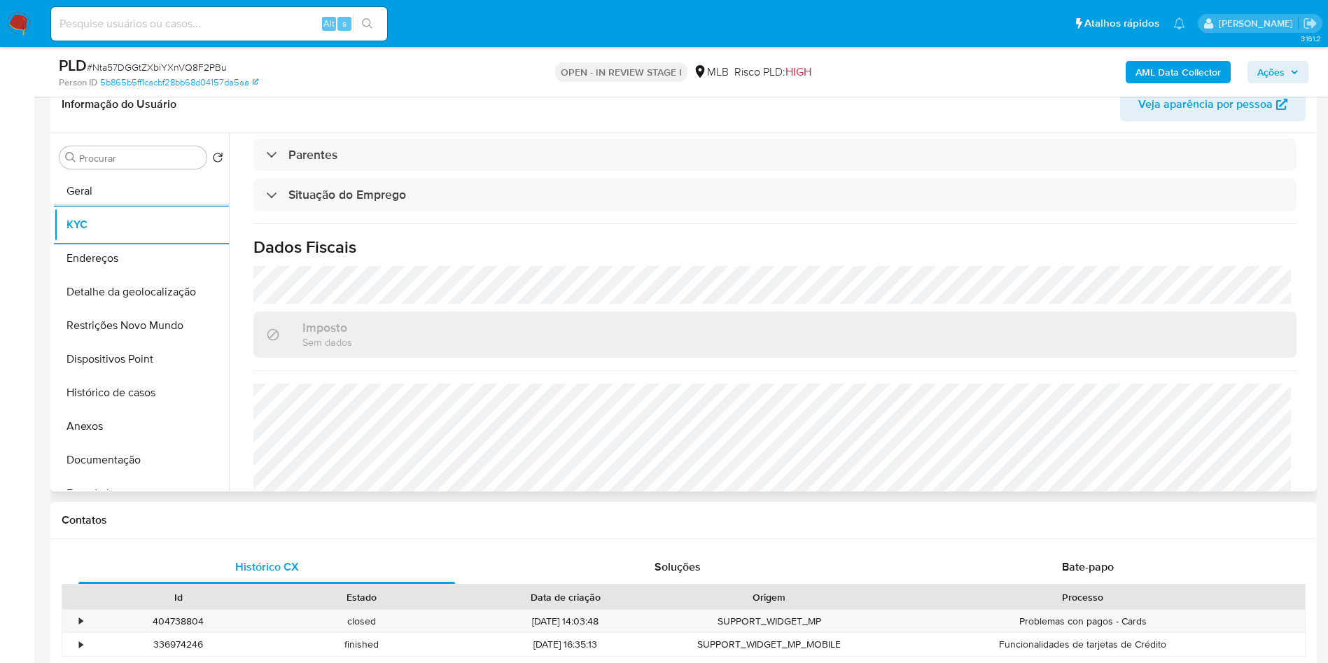
scroll to position [583, 0]
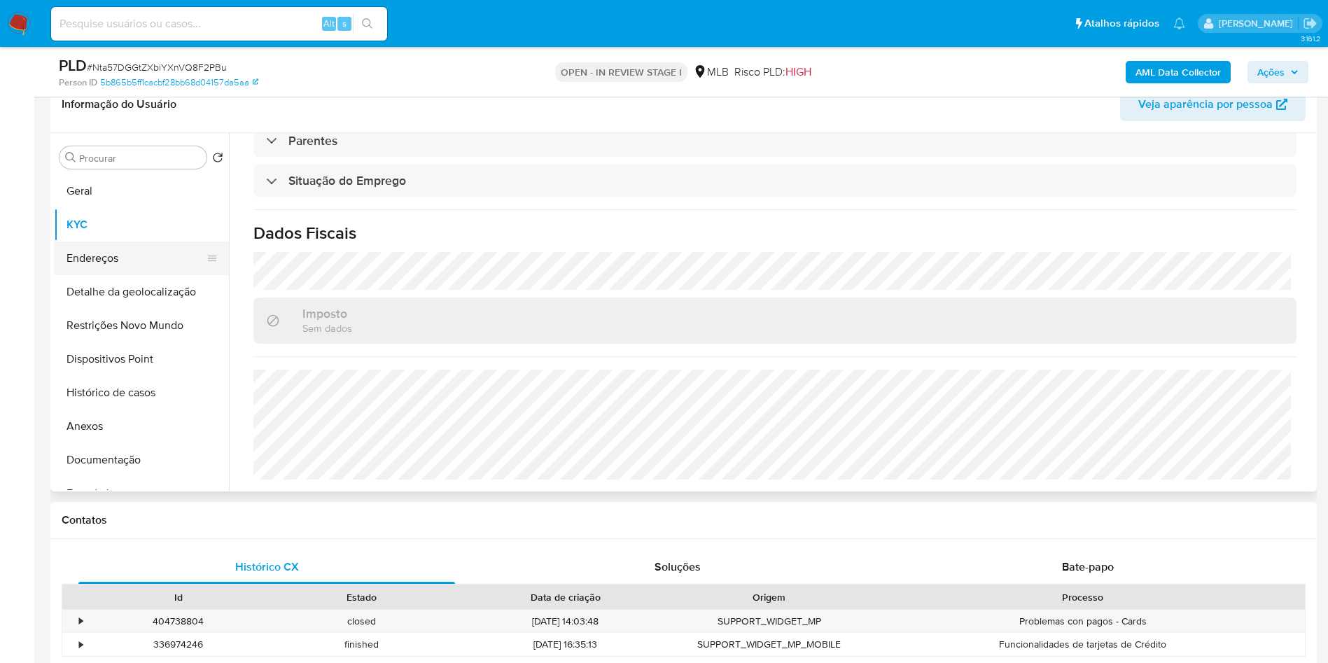
click at [99, 273] on button "Endereços" at bounding box center [136, 258] width 164 height 34
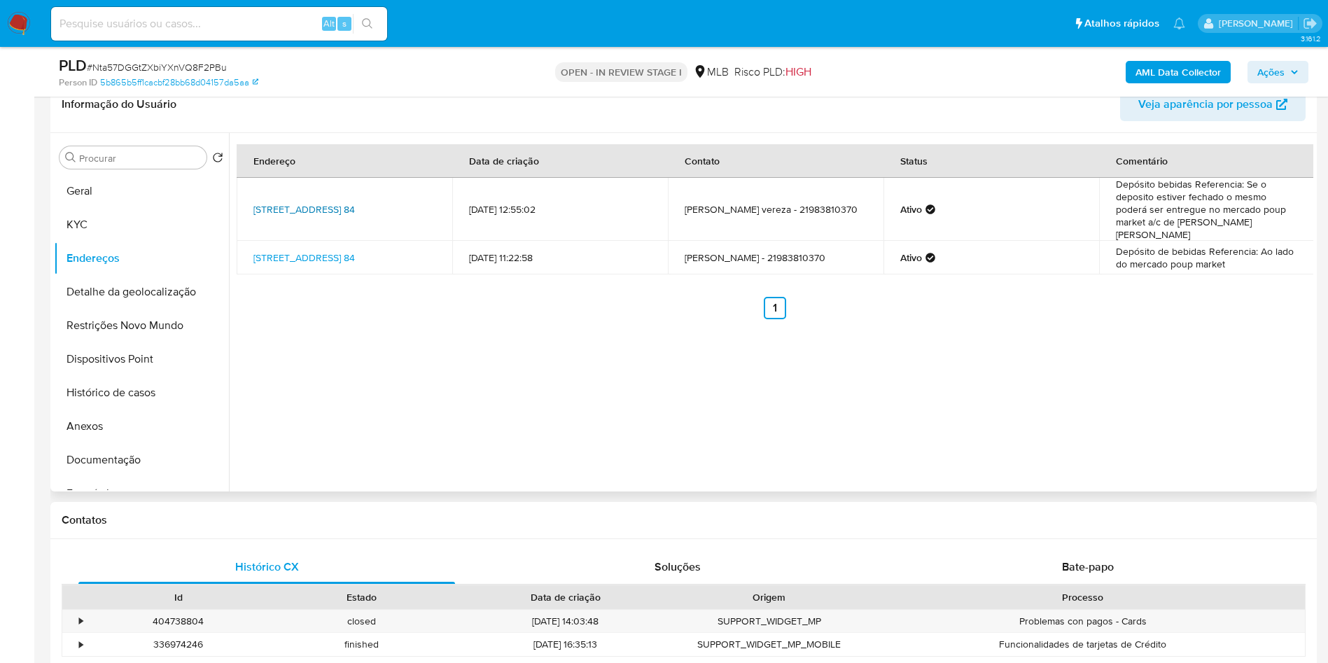
click at [298, 216] on link "Estrada Boa Esperança 84, Rio De Janeiro, Rio De Janeiro, 23575381, Brasil 84" at bounding box center [303, 209] width 101 height 14
click at [110, 309] on button "Detalhe da geolocalização" at bounding box center [136, 292] width 164 height 34
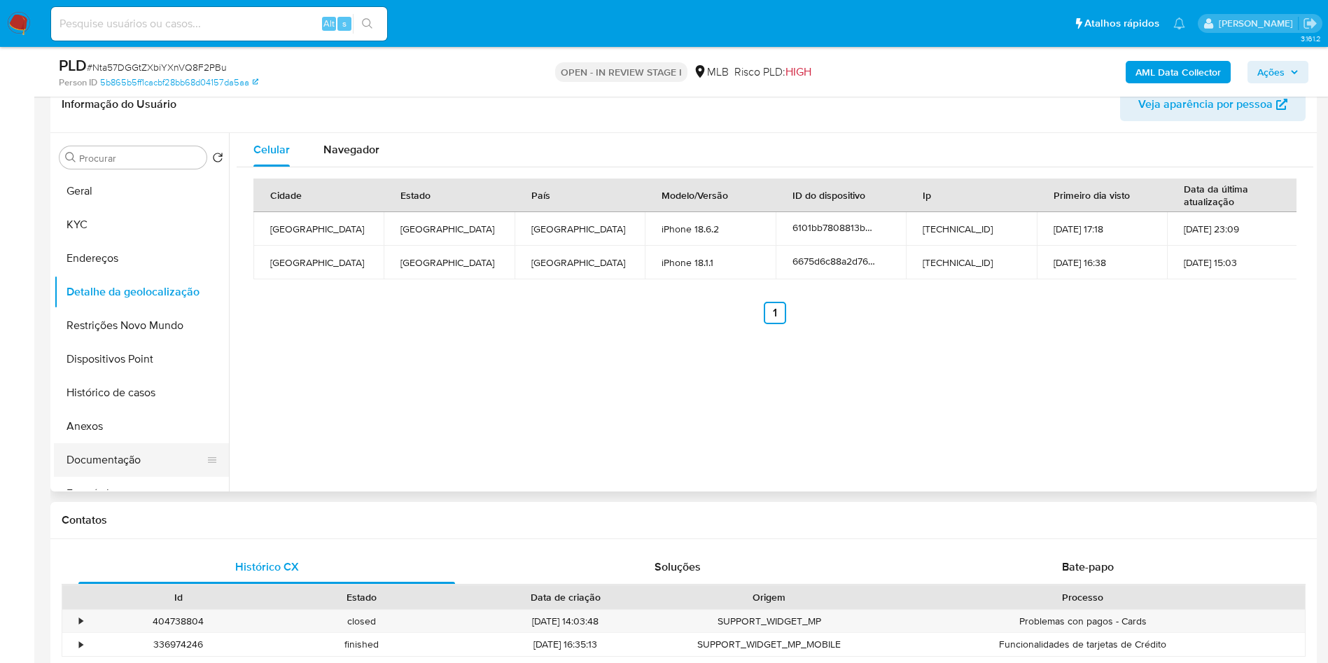
click at [136, 477] on button "Documentação" at bounding box center [136, 460] width 164 height 34
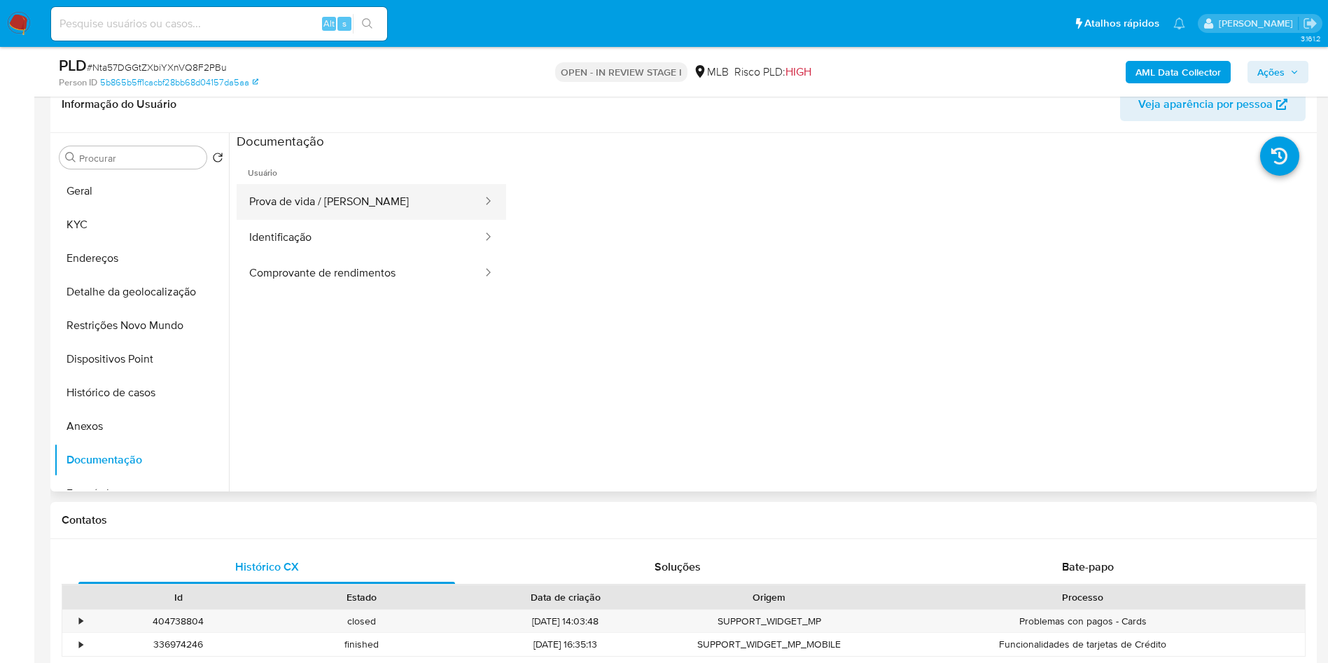
click at [396, 220] on button "Prova de vida / Selfie" at bounding box center [360, 202] width 247 height 36
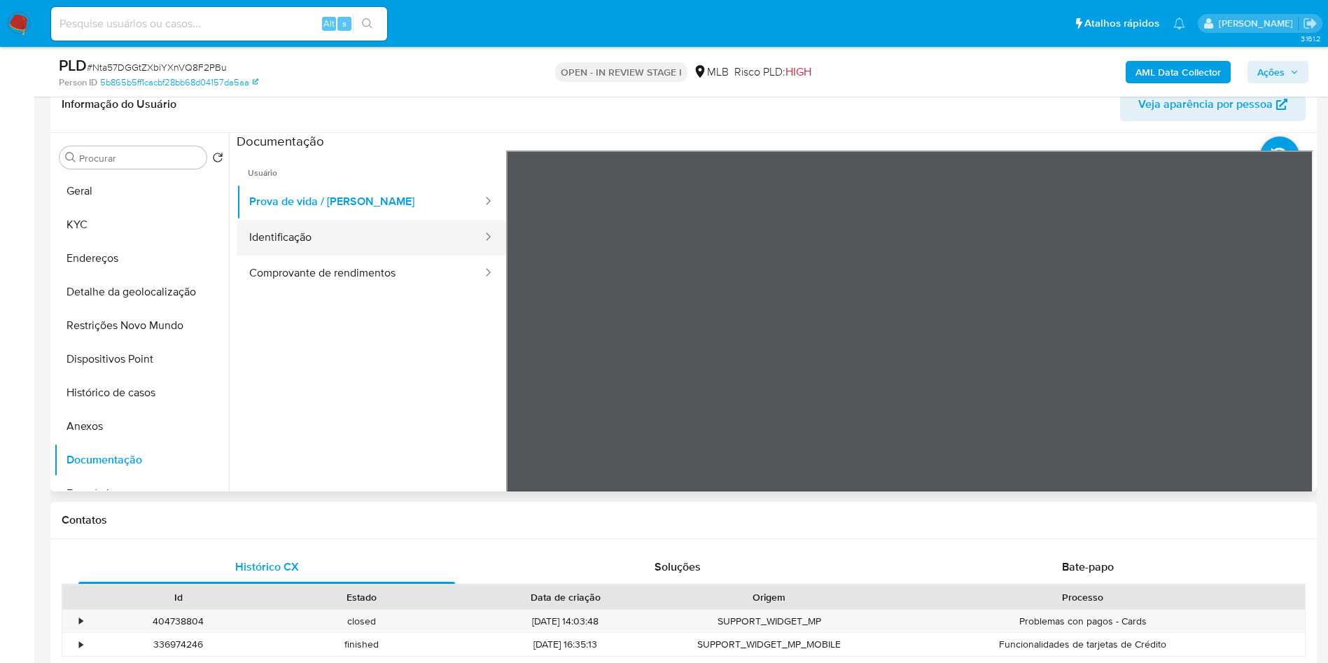
click at [371, 255] on button "Identificação" at bounding box center [360, 238] width 247 height 36
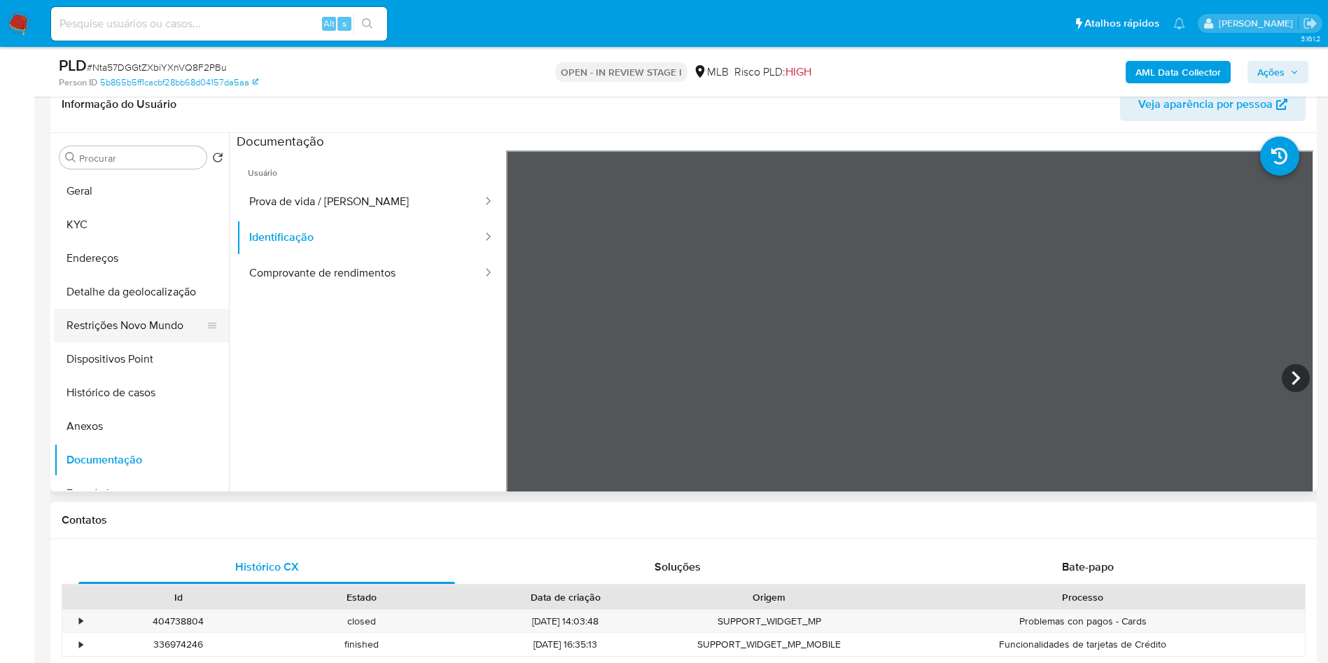
click at [145, 342] on button "Restrições Novo Mundo" at bounding box center [136, 326] width 164 height 34
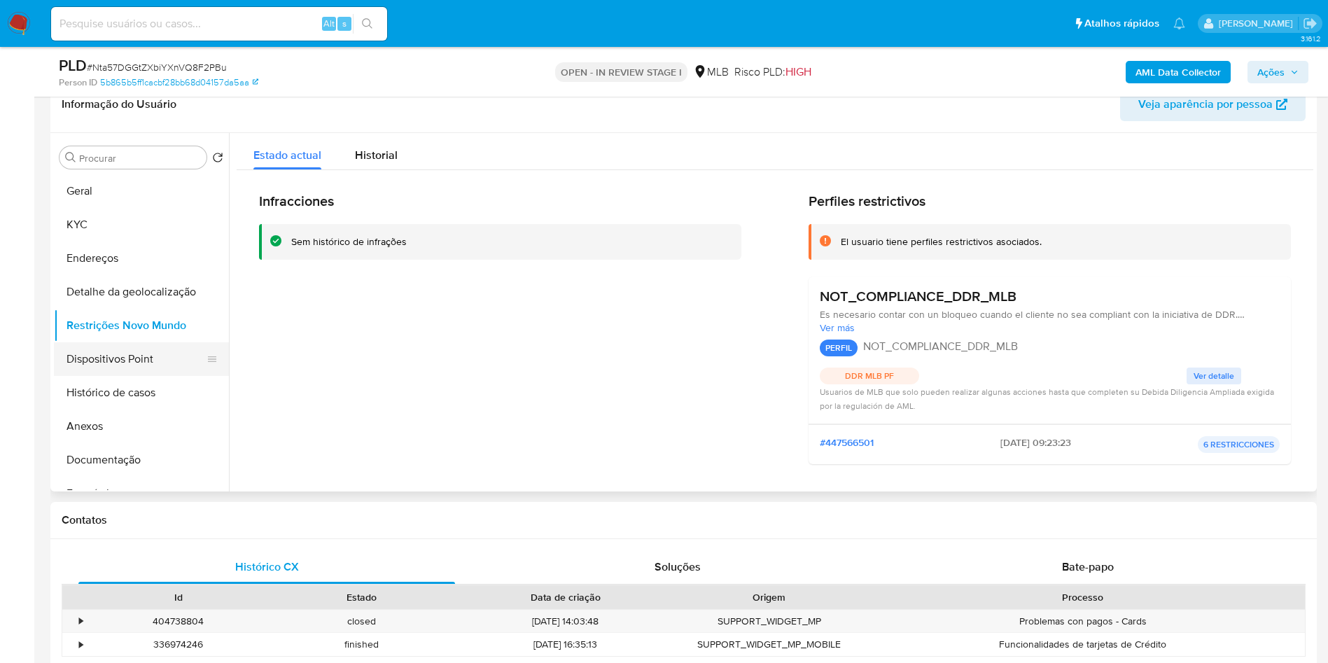
click at [141, 376] on button "Dispositivos Point" at bounding box center [136, 359] width 164 height 34
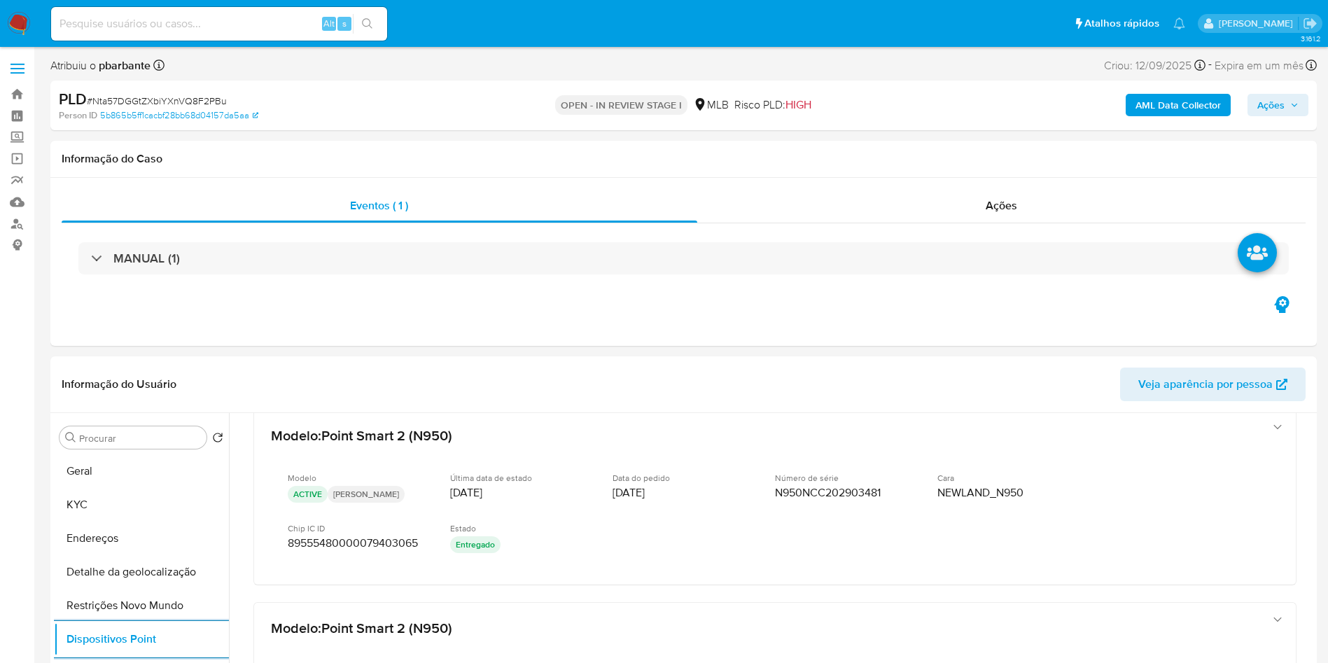
click at [479, 553] on p "Entregado" at bounding box center [475, 544] width 50 height 17
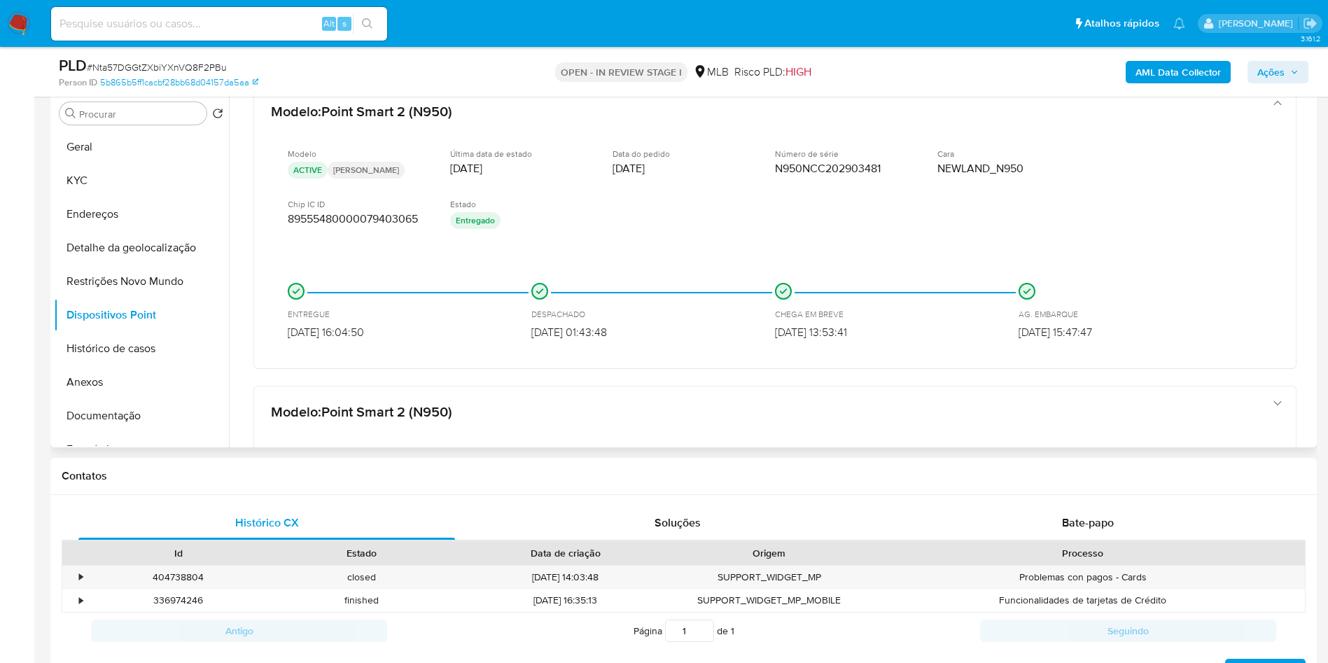
scroll to position [281, 0]
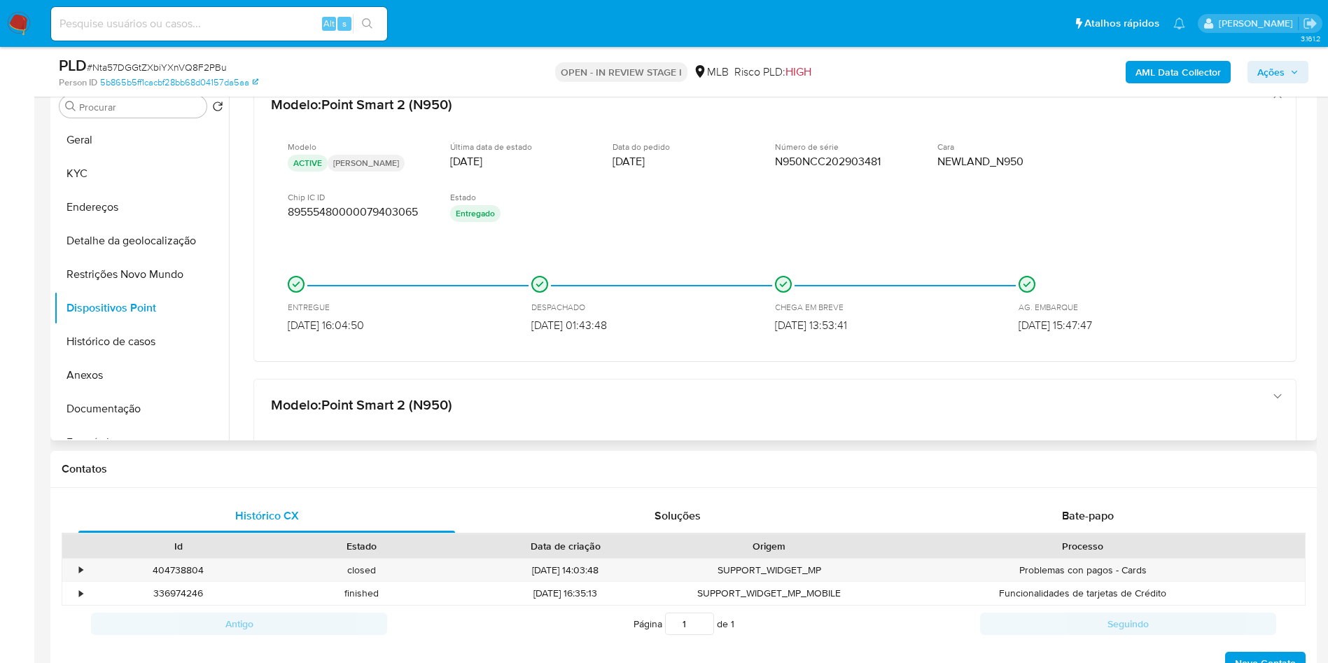
click at [593, 325] on div "DESPACHADO 09/04/2025 01:43:48" at bounding box center [653, 304] width 244 height 57
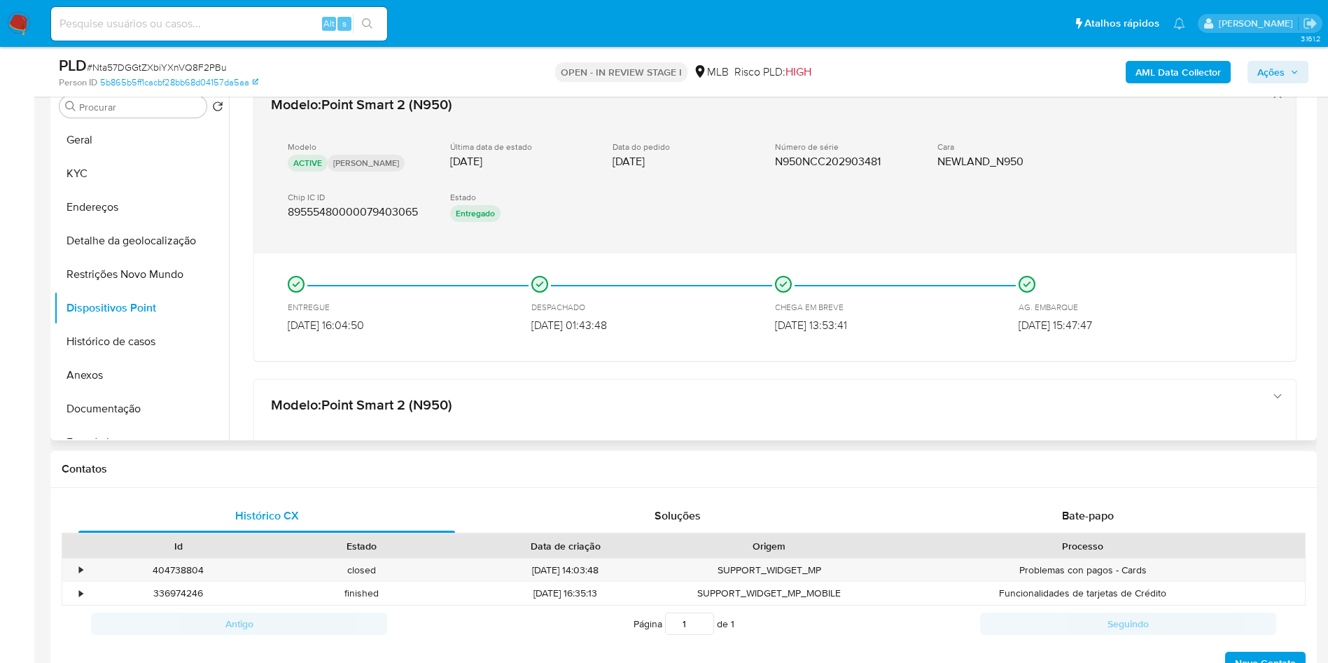
click at [519, 225] on div "Estado Entregado" at bounding box center [520, 209] width 140 height 34
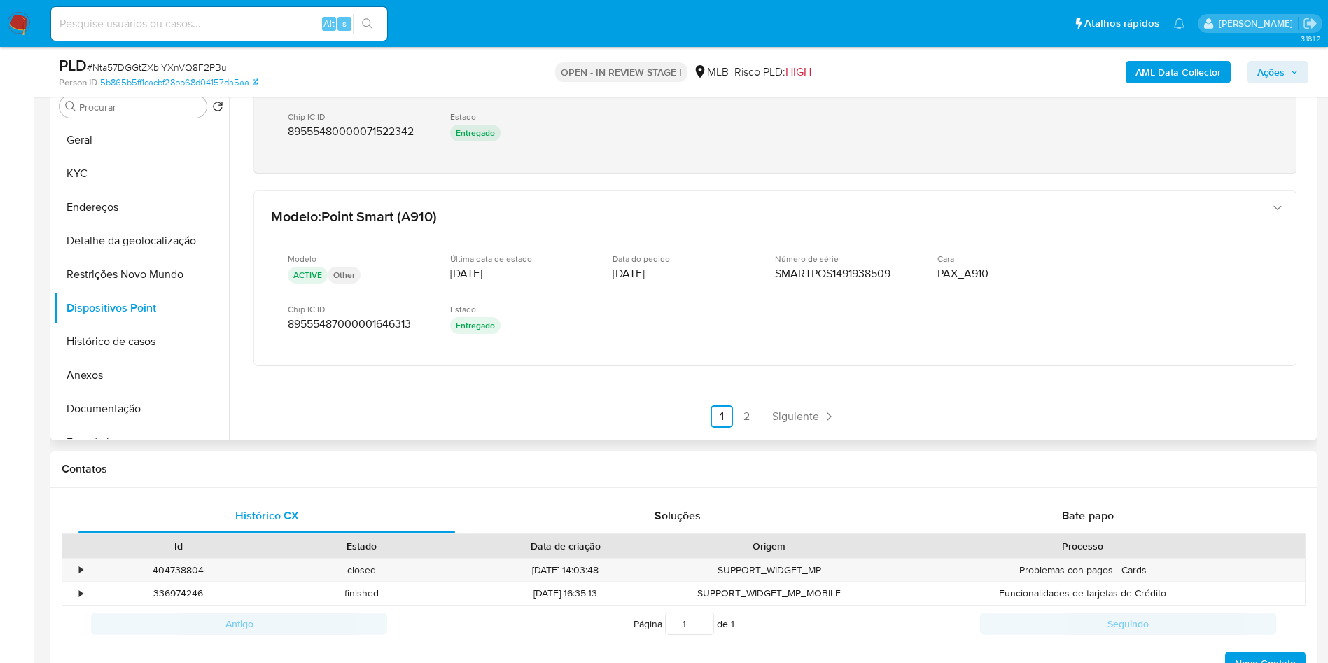
scroll to position [689, 0]
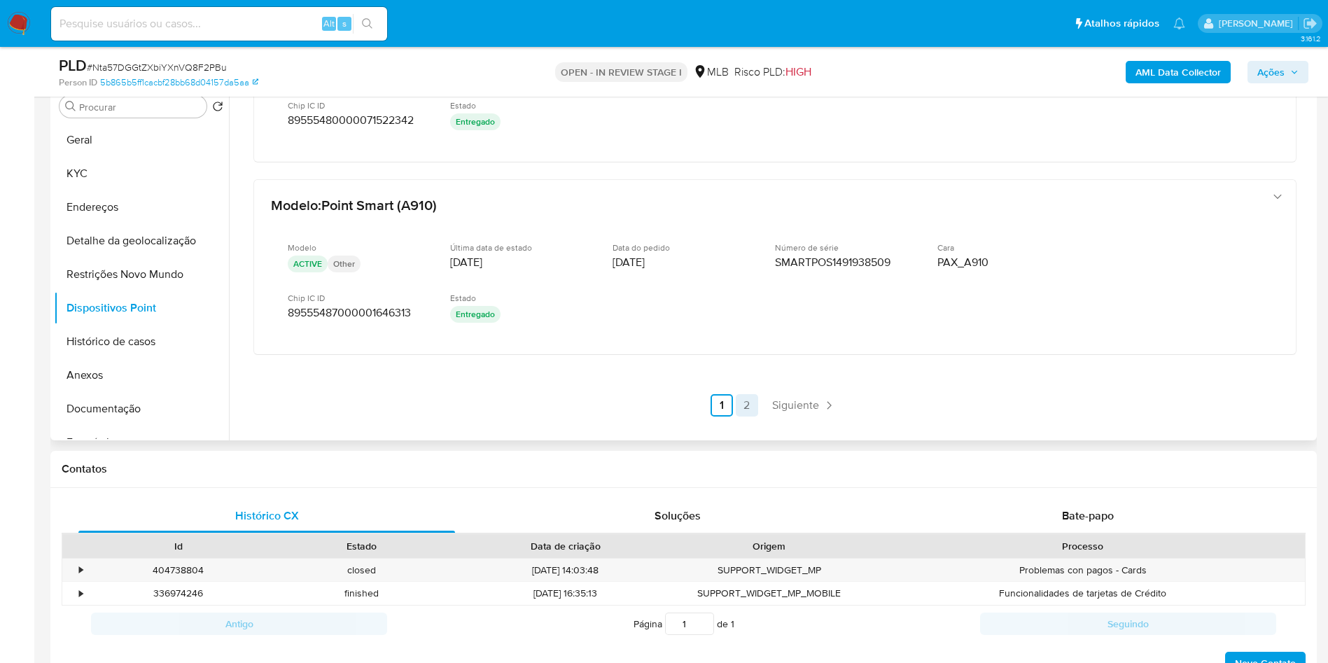
click at [749, 416] on link "2" at bounding box center [747, 405] width 22 height 22
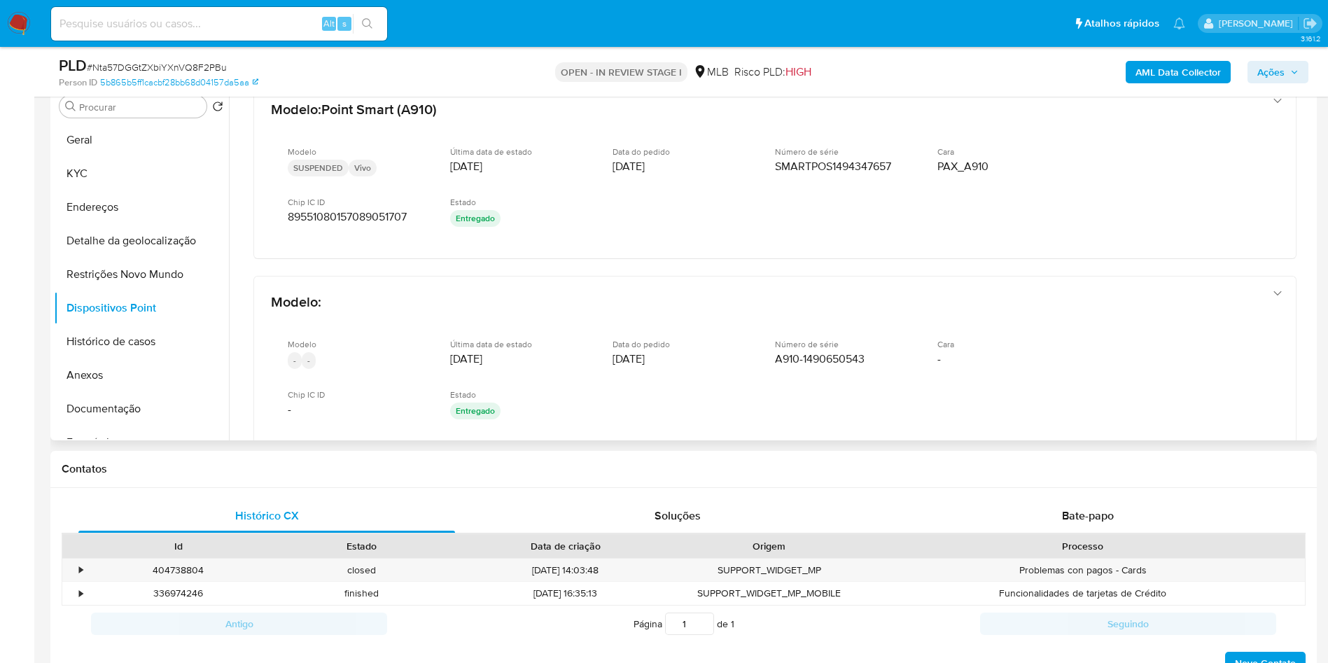
scroll to position [399, 0]
click at [1263, 63] on span "Ações" at bounding box center [1270, 72] width 27 height 22
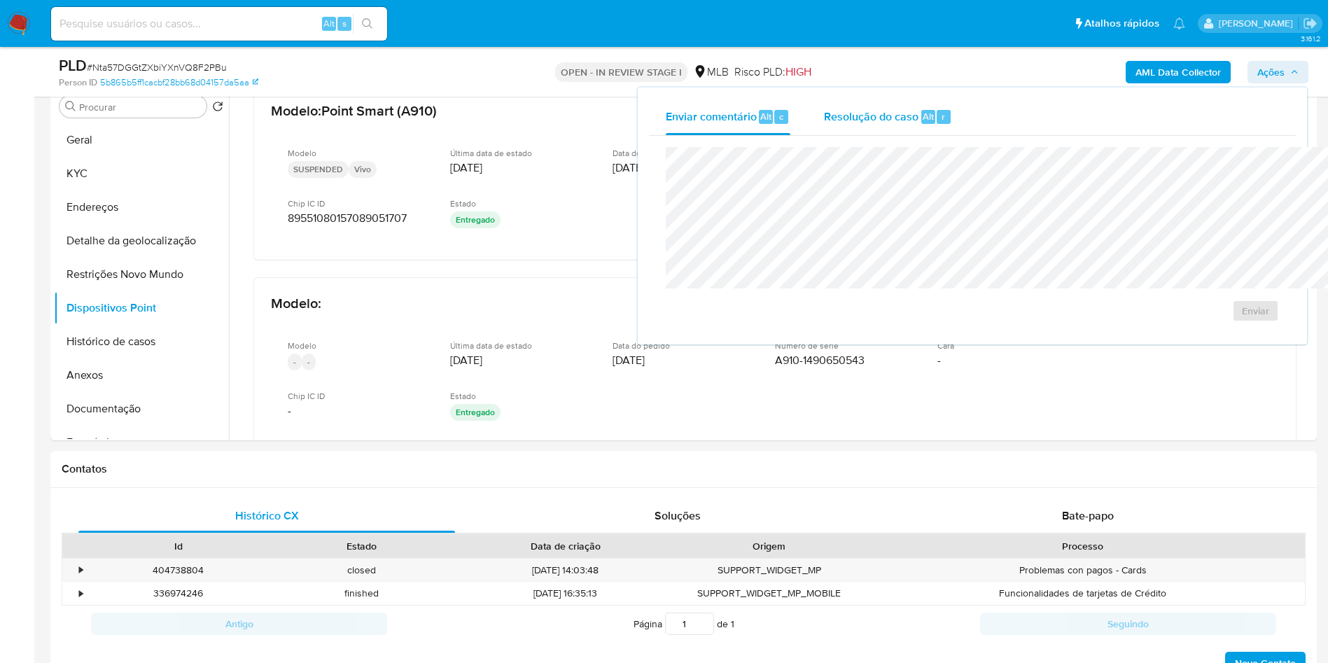
click at [834, 101] on div "Resolução do caso Alt r" at bounding box center [888, 117] width 128 height 36
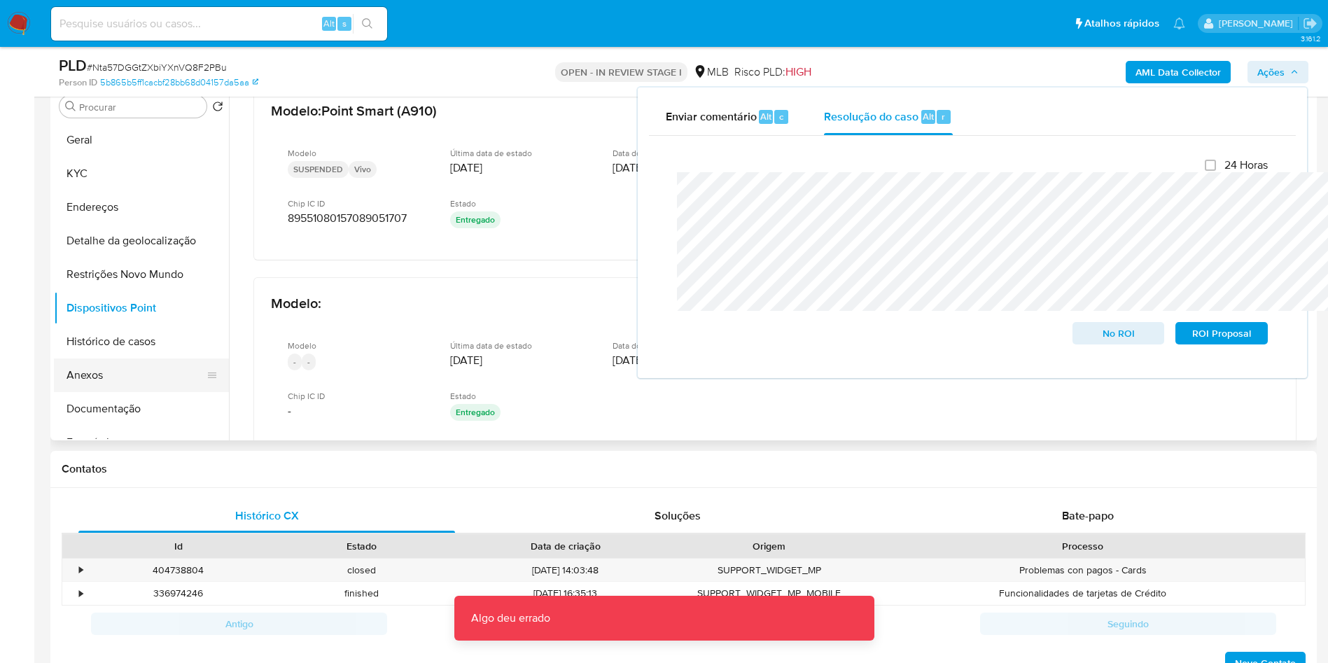
click at [76, 388] on button "Anexos" at bounding box center [136, 375] width 164 height 34
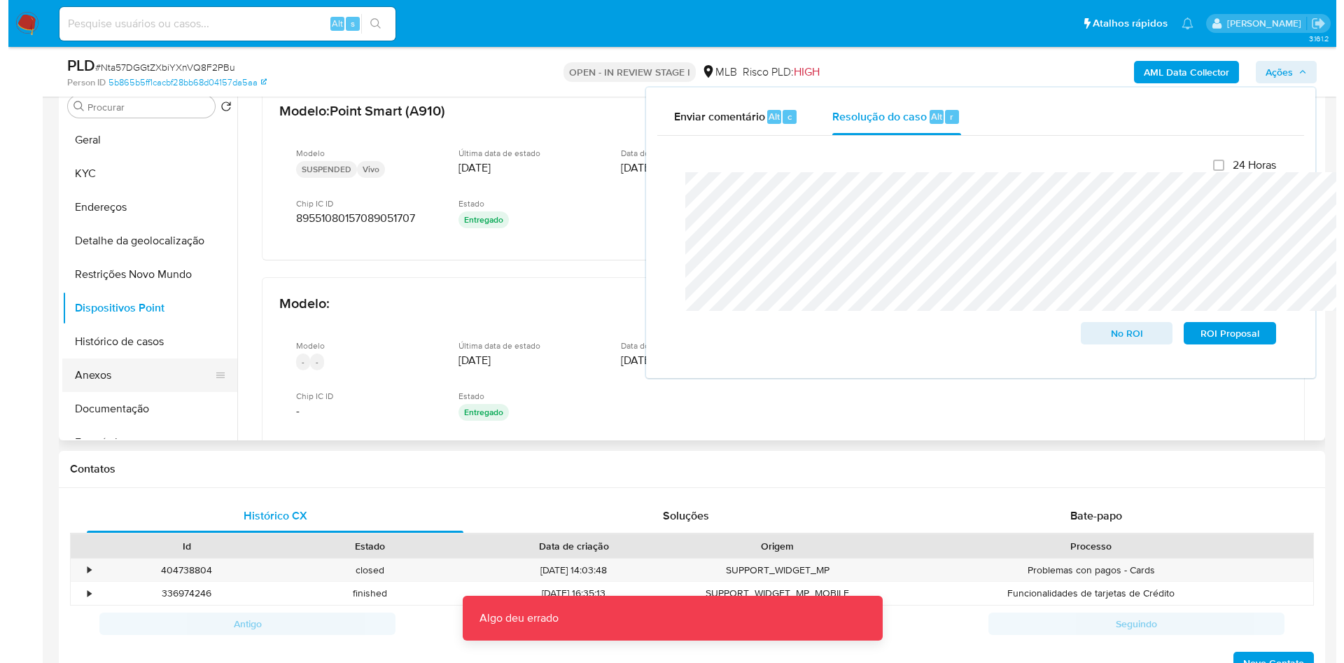
scroll to position [0, 0]
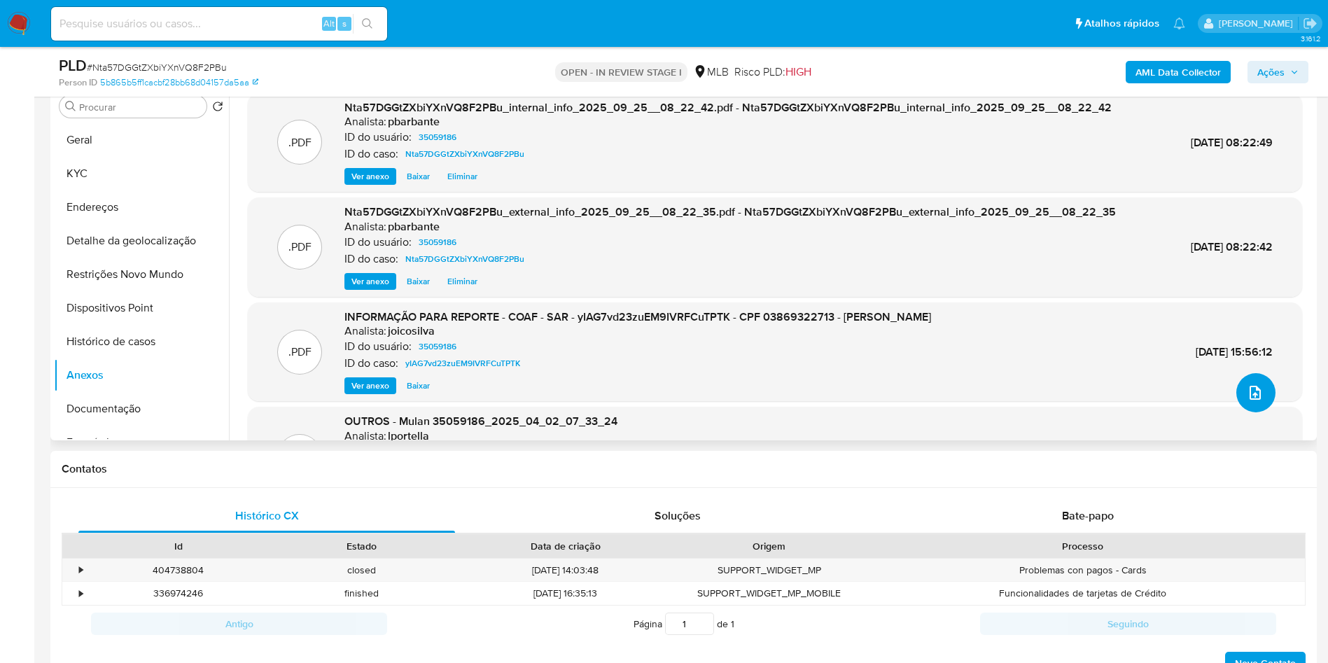
click at [1254, 412] on button "upload-file" at bounding box center [1255, 392] width 39 height 39
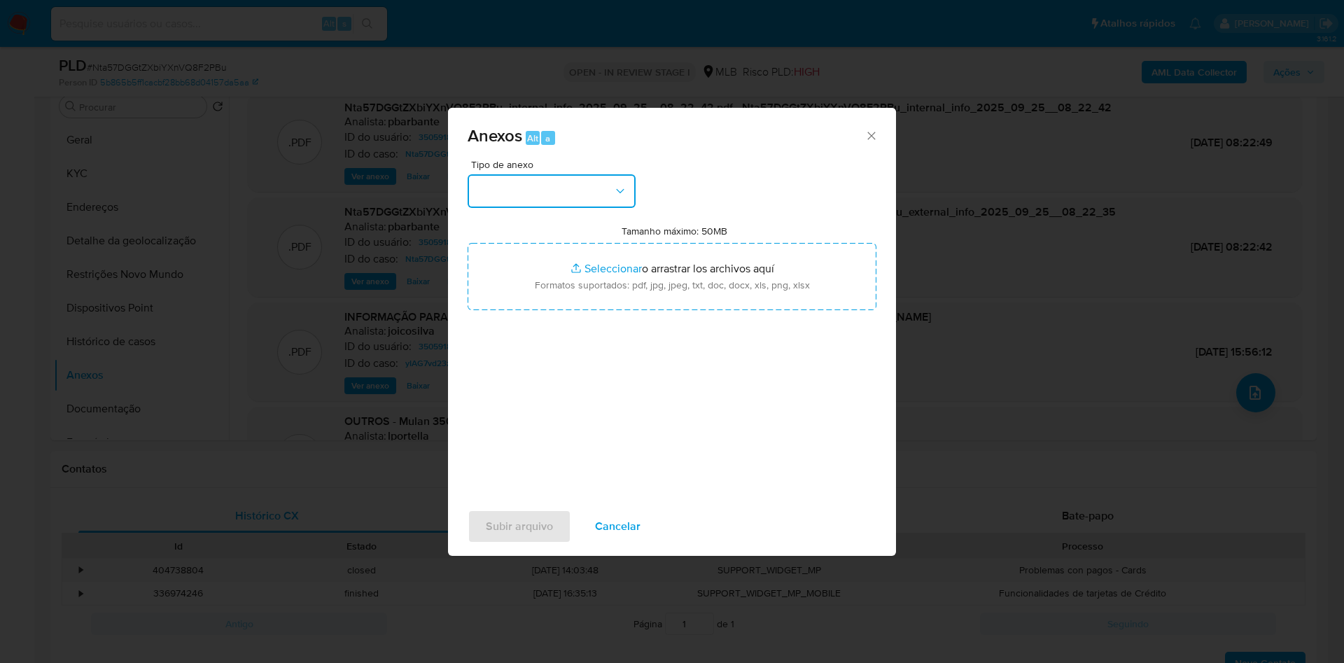
click at [572, 174] on button "button" at bounding box center [551, 191] width 168 height 34
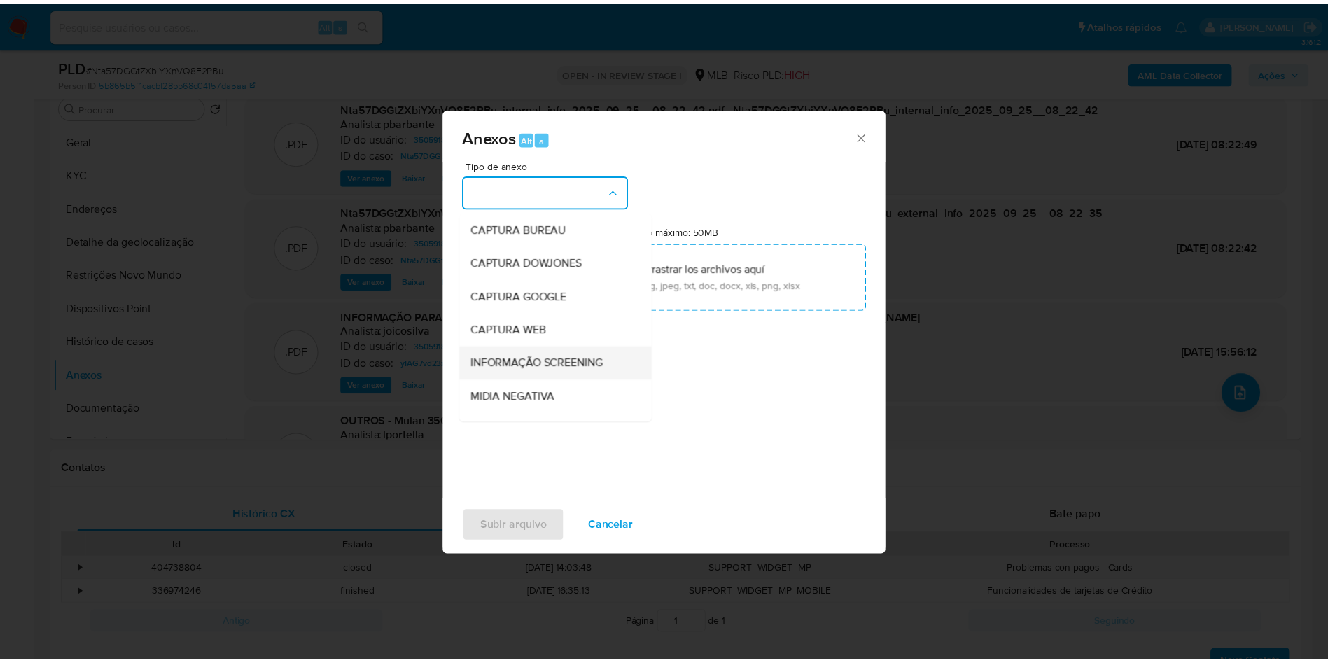
scroll to position [188, 0]
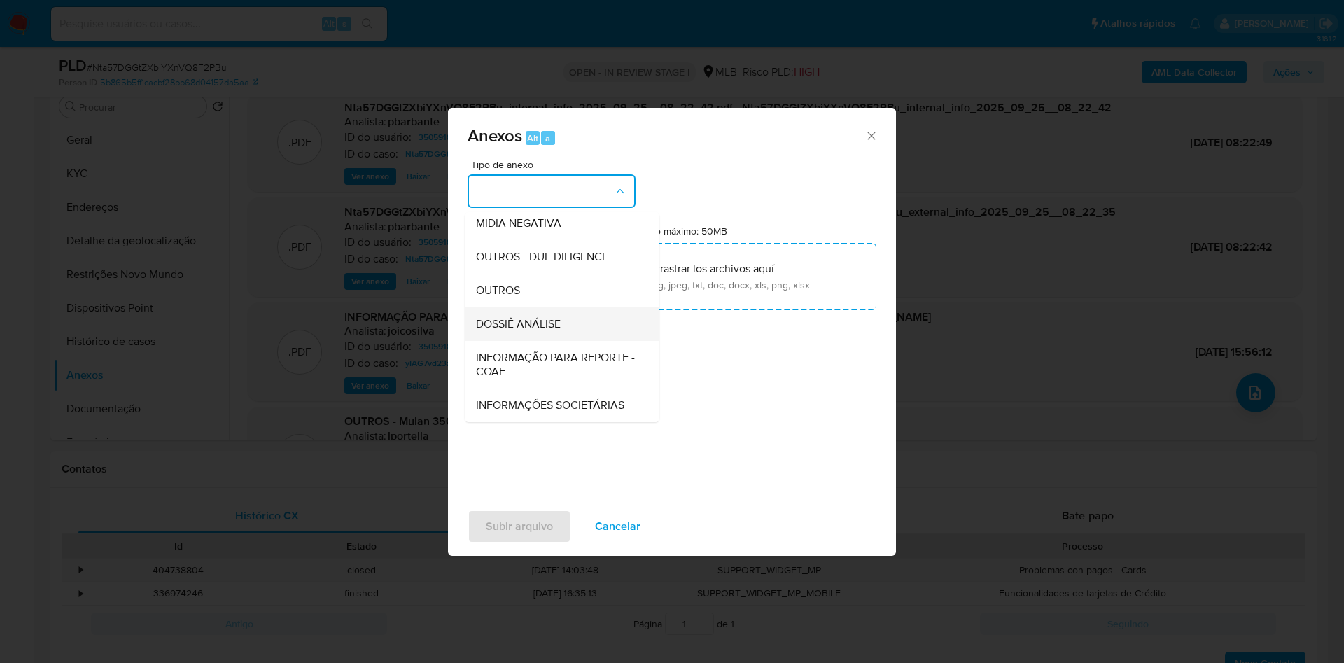
click at [514, 317] on span "DOSSIÊ ANÁLISE" at bounding box center [518, 324] width 85 height 14
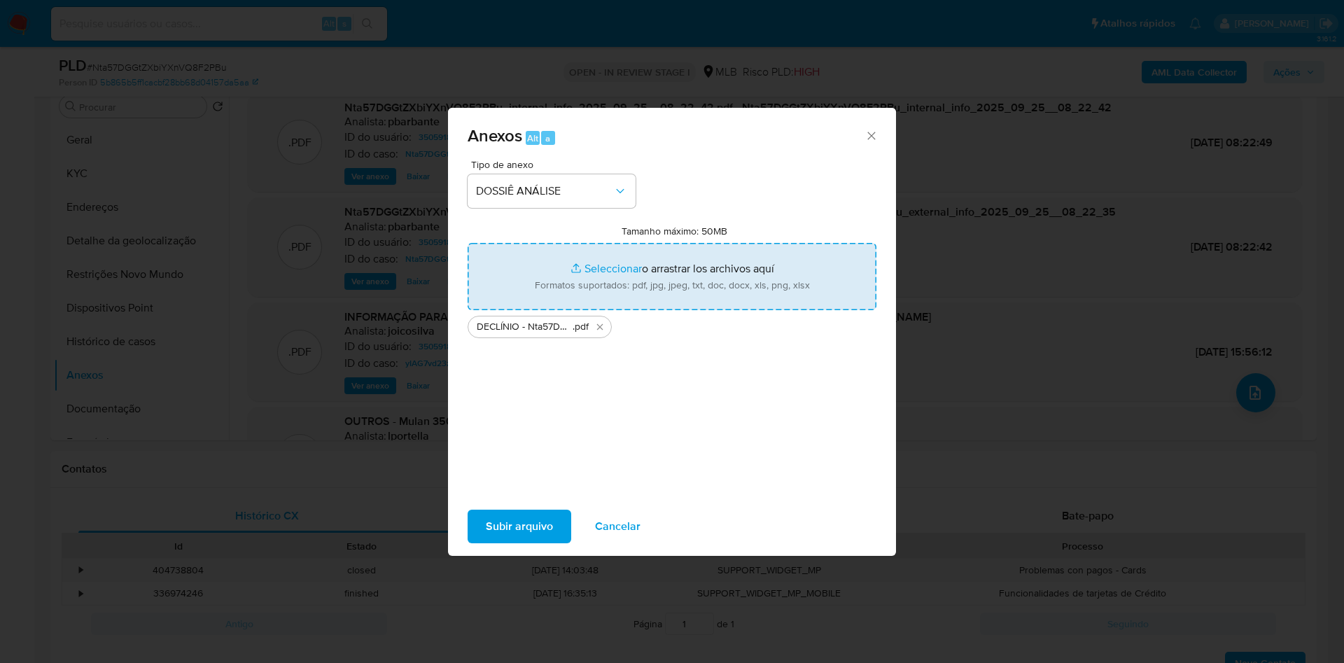
type input "C:\fakepath\Mulan 35059186_2025_09_24_08_36_56.xlsx"
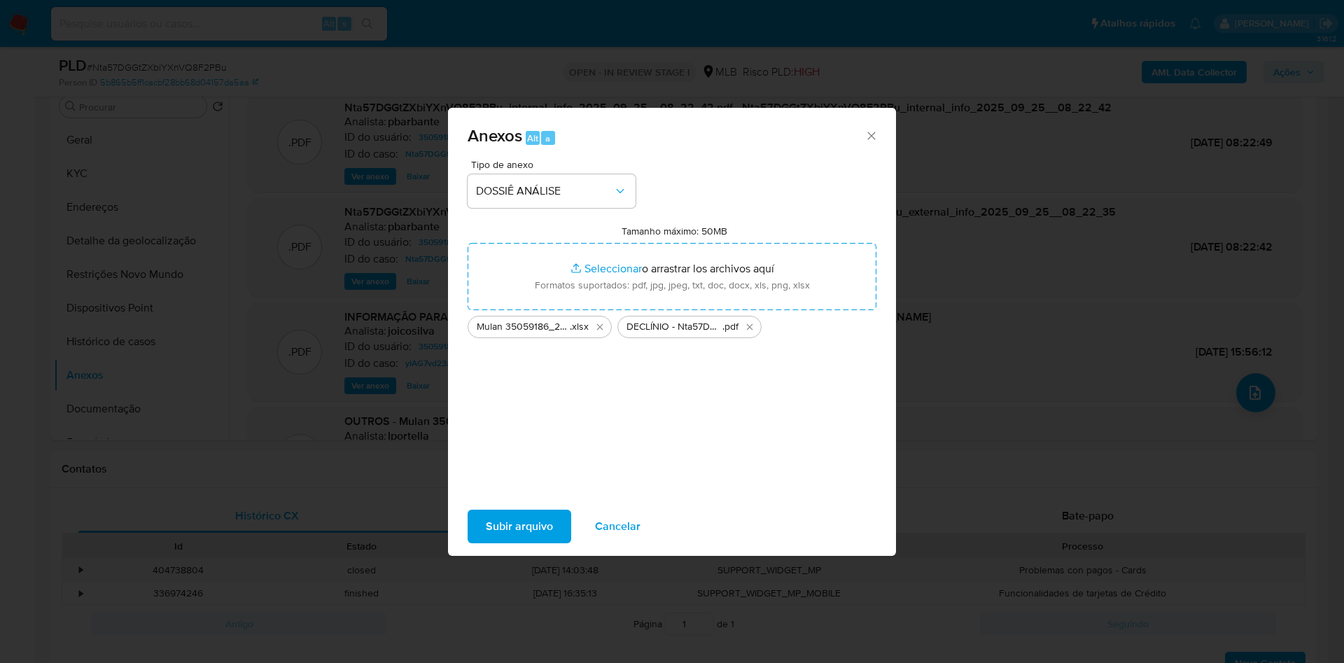
click at [495, 538] on span "Subir arquivo" at bounding box center [519, 526] width 67 height 31
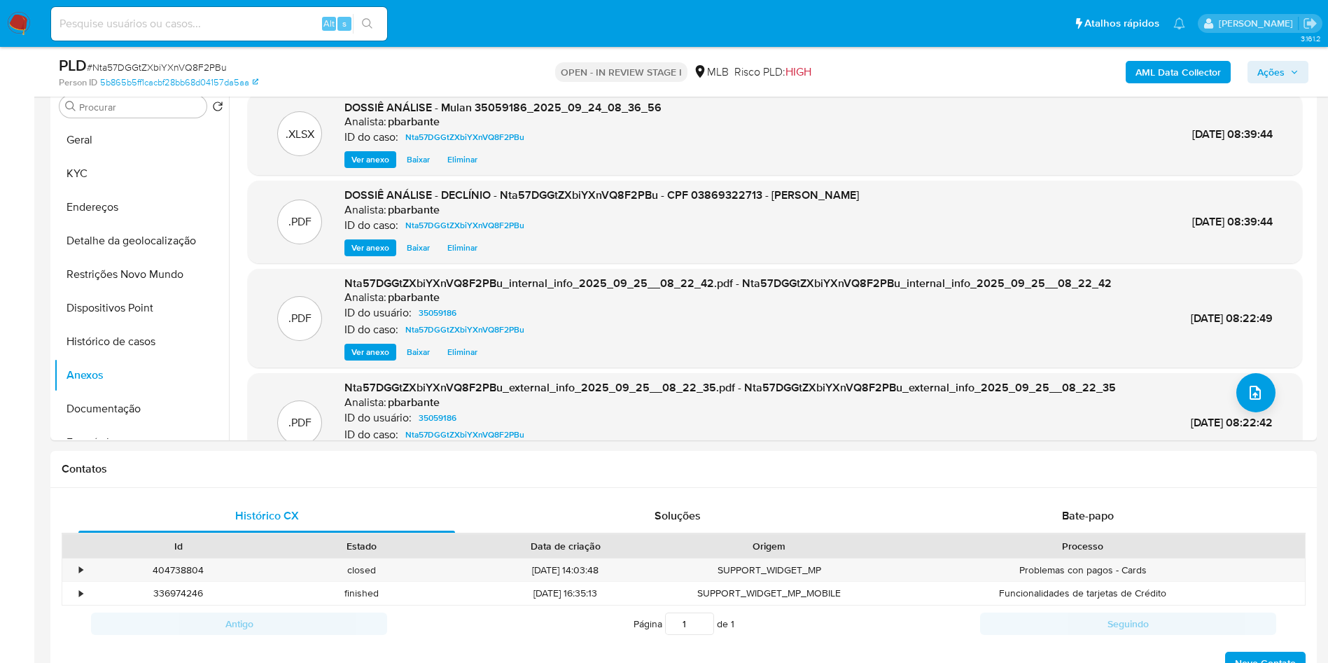
click at [1295, 58] on div "AML Data Collector Ações" at bounding box center [1101, 71] width 413 height 33
click at [1290, 66] on span "Ações" at bounding box center [1277, 72] width 41 height 20
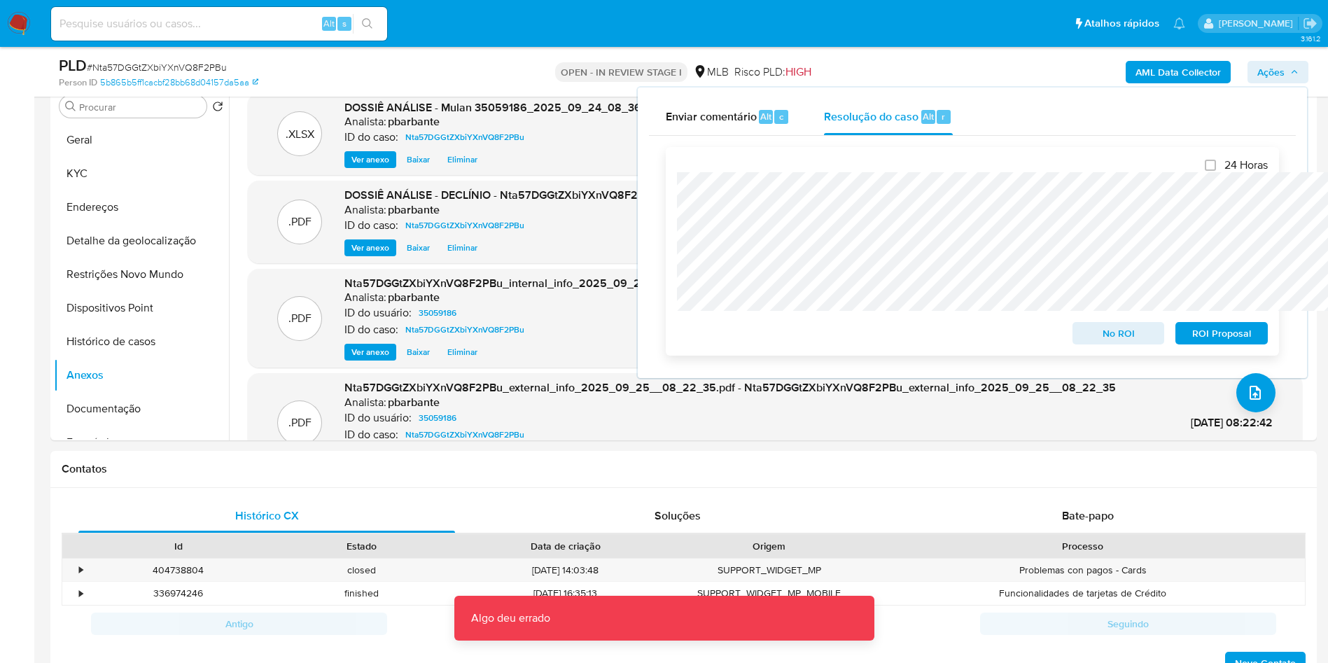
click at [1118, 338] on span "No ROI" at bounding box center [1118, 333] width 73 height 20
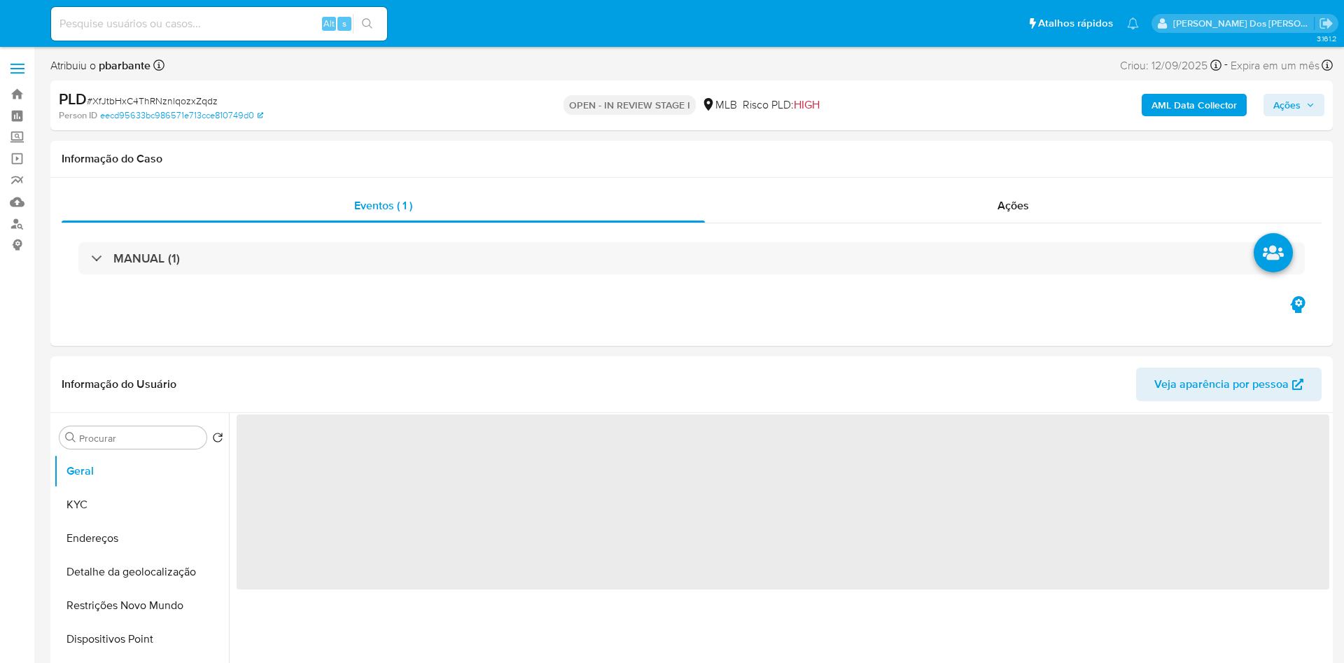
select select "10"
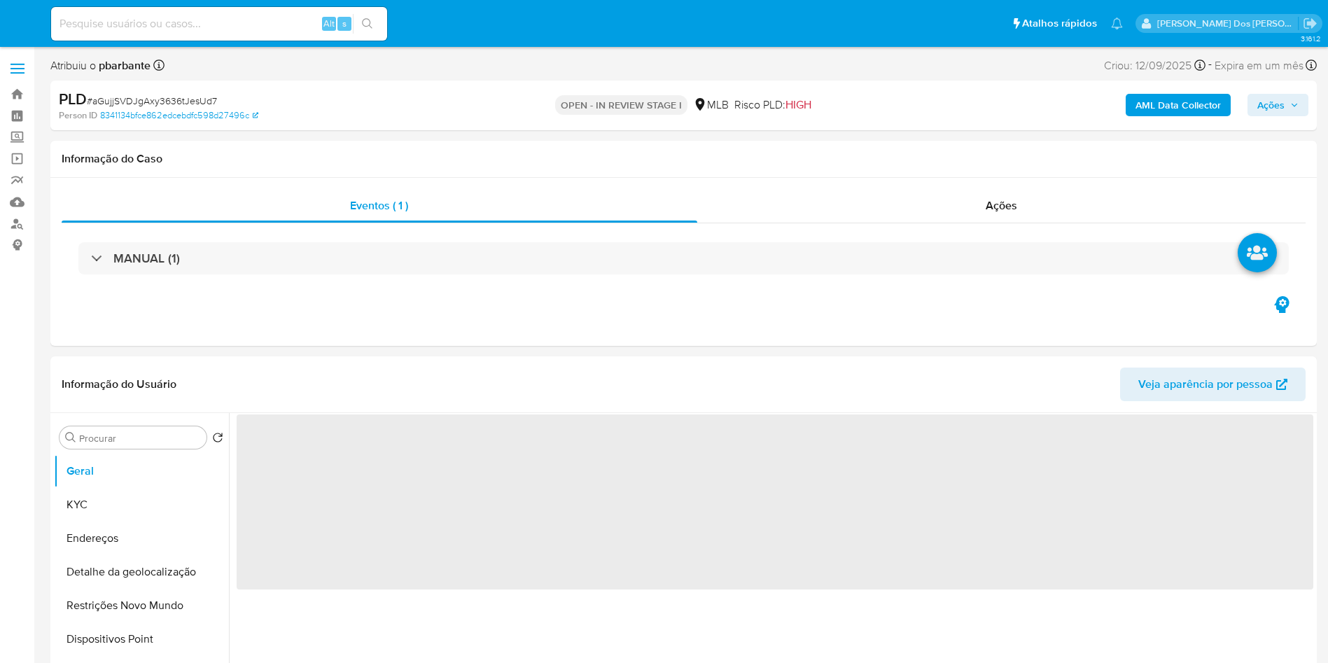
select select "10"
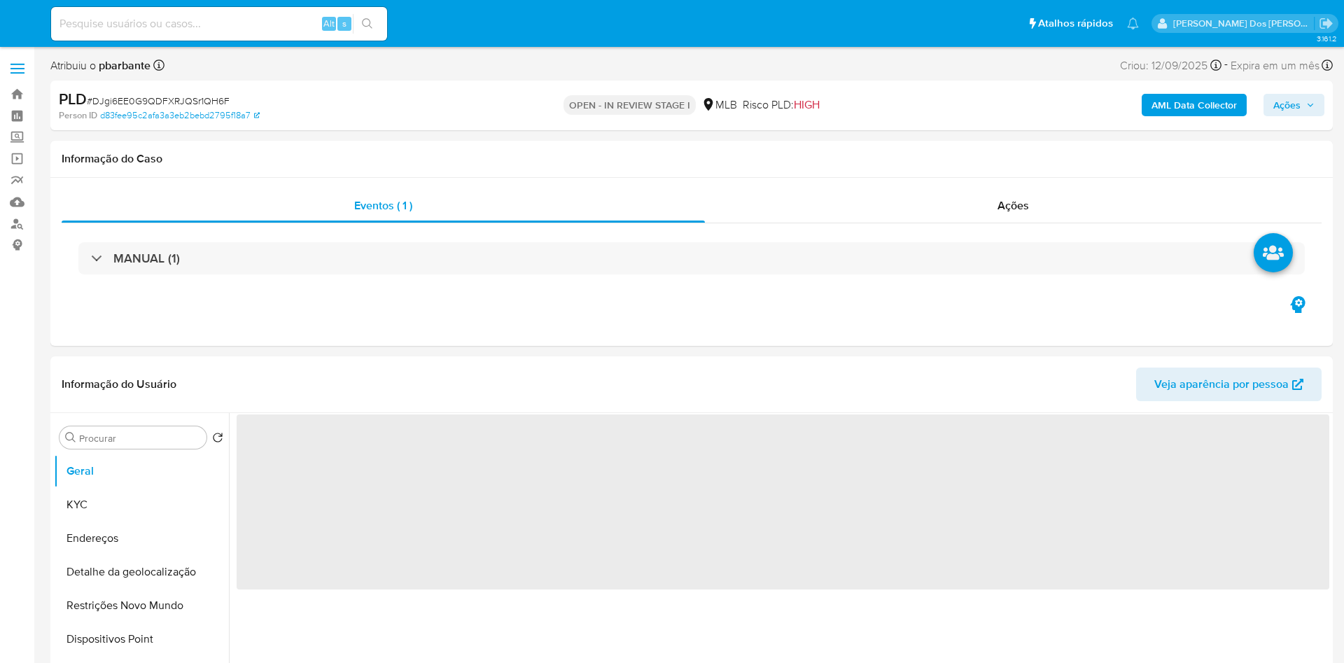
select select "10"
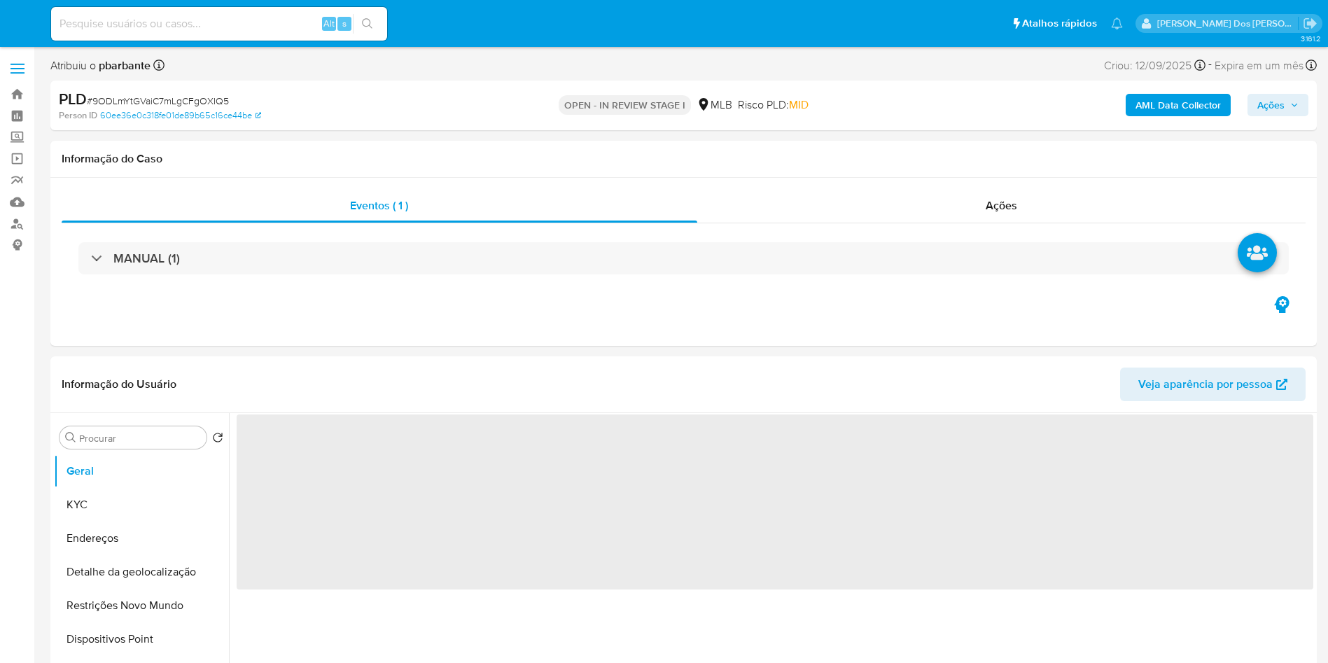
select select "10"
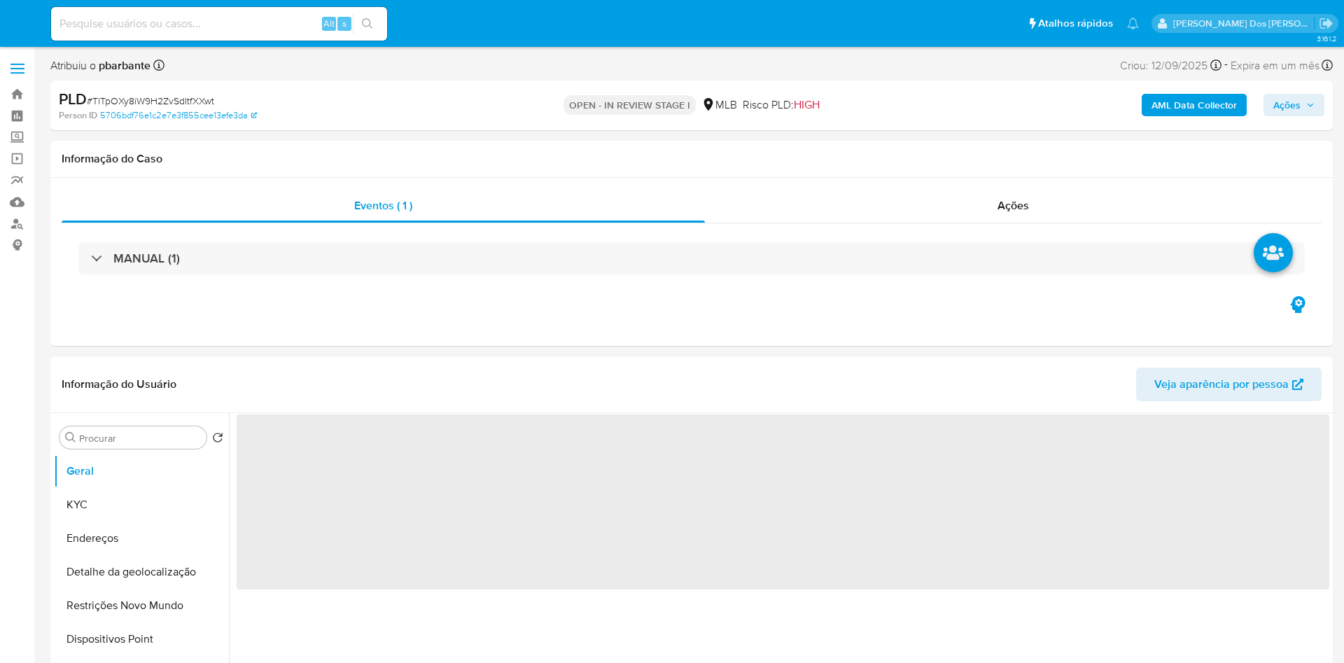
select select "10"
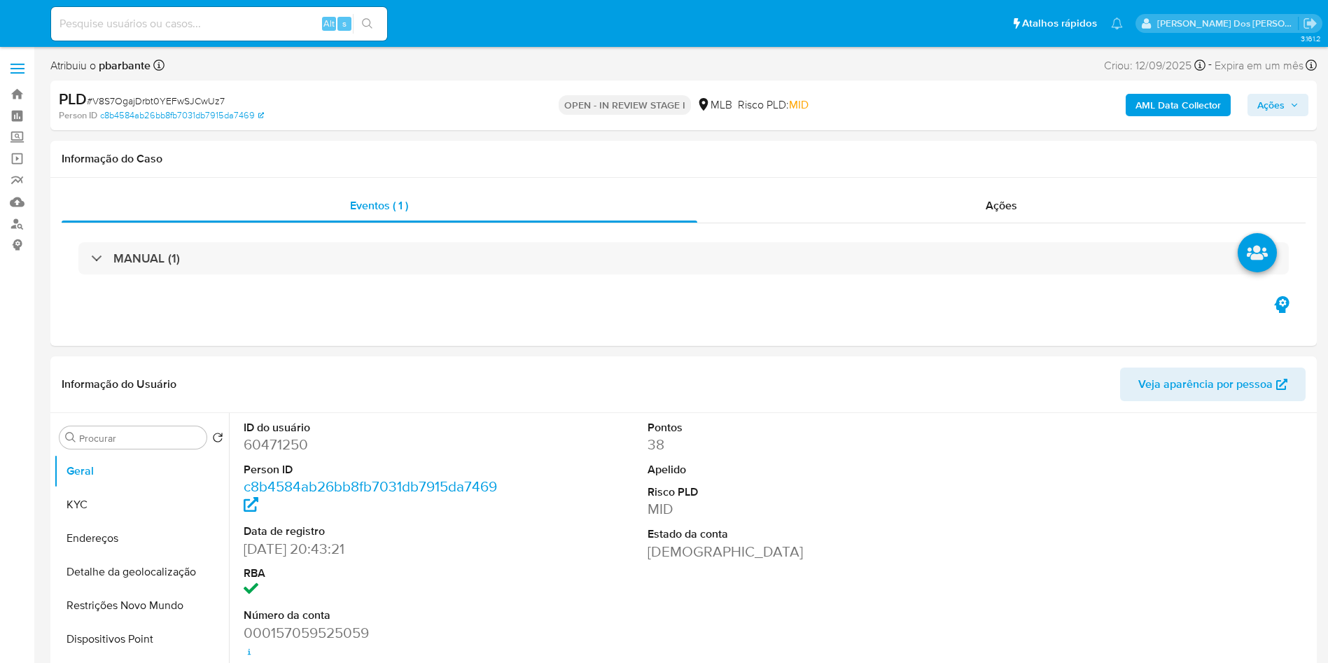
select select "10"
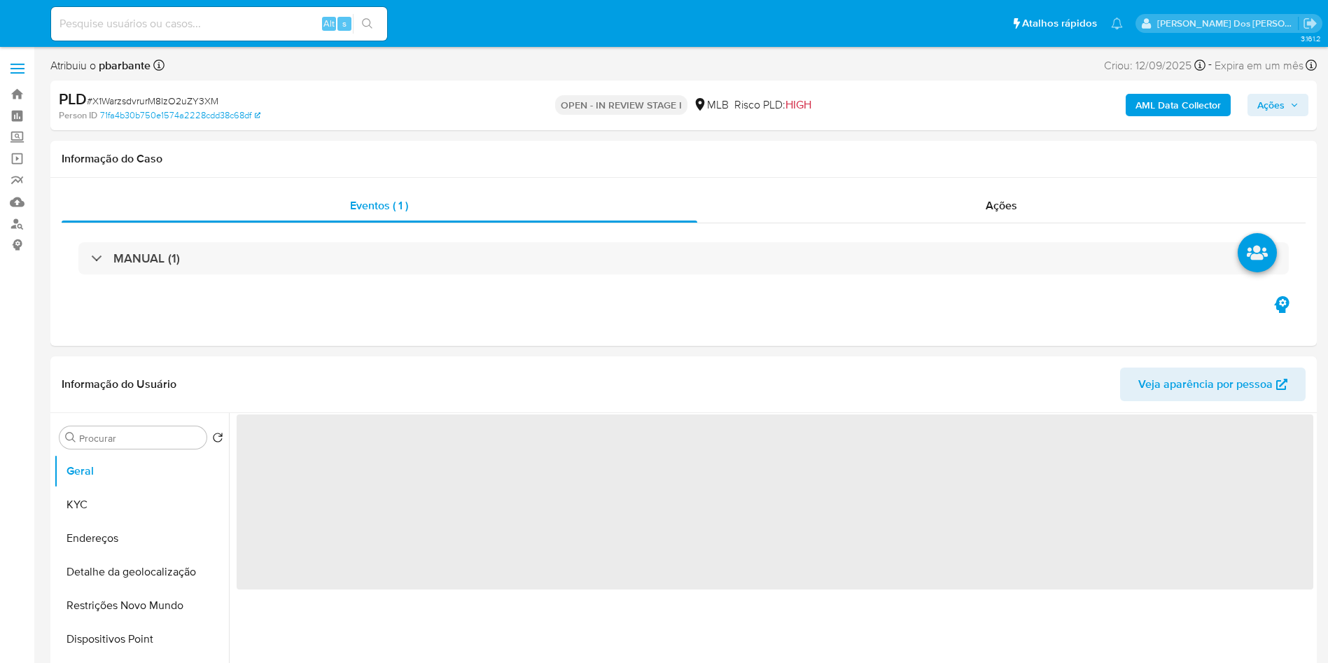
select select "10"
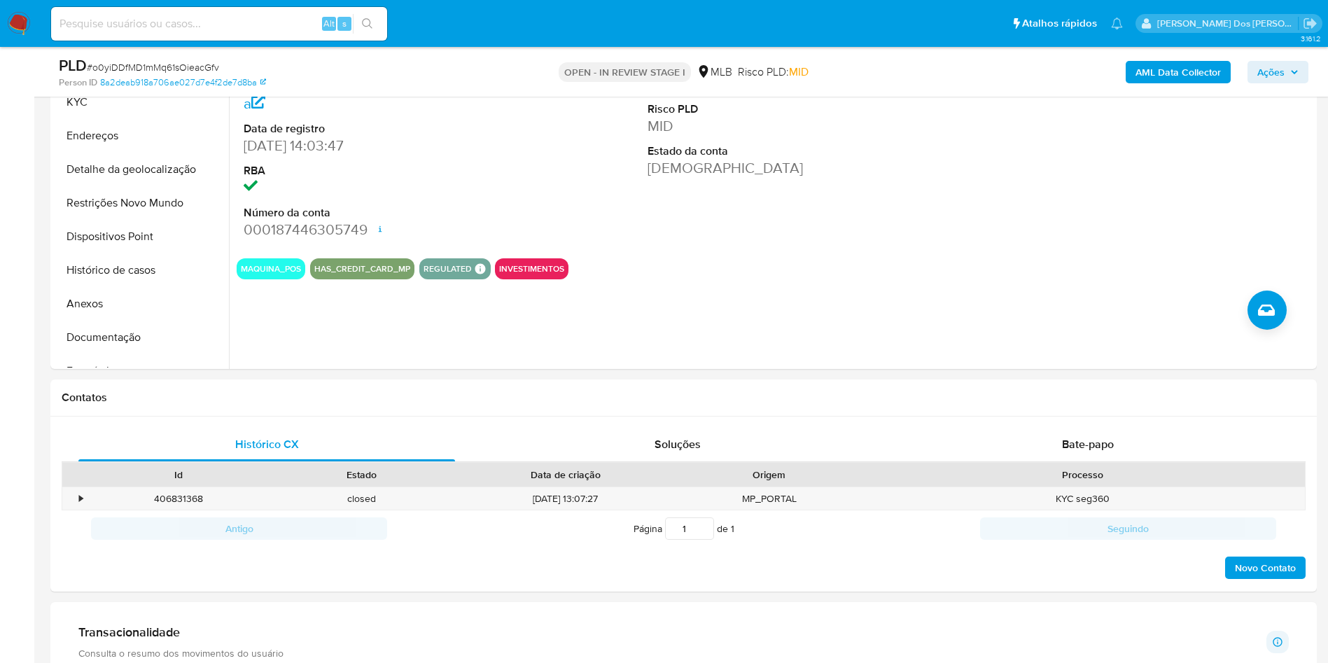
scroll to position [358, 0]
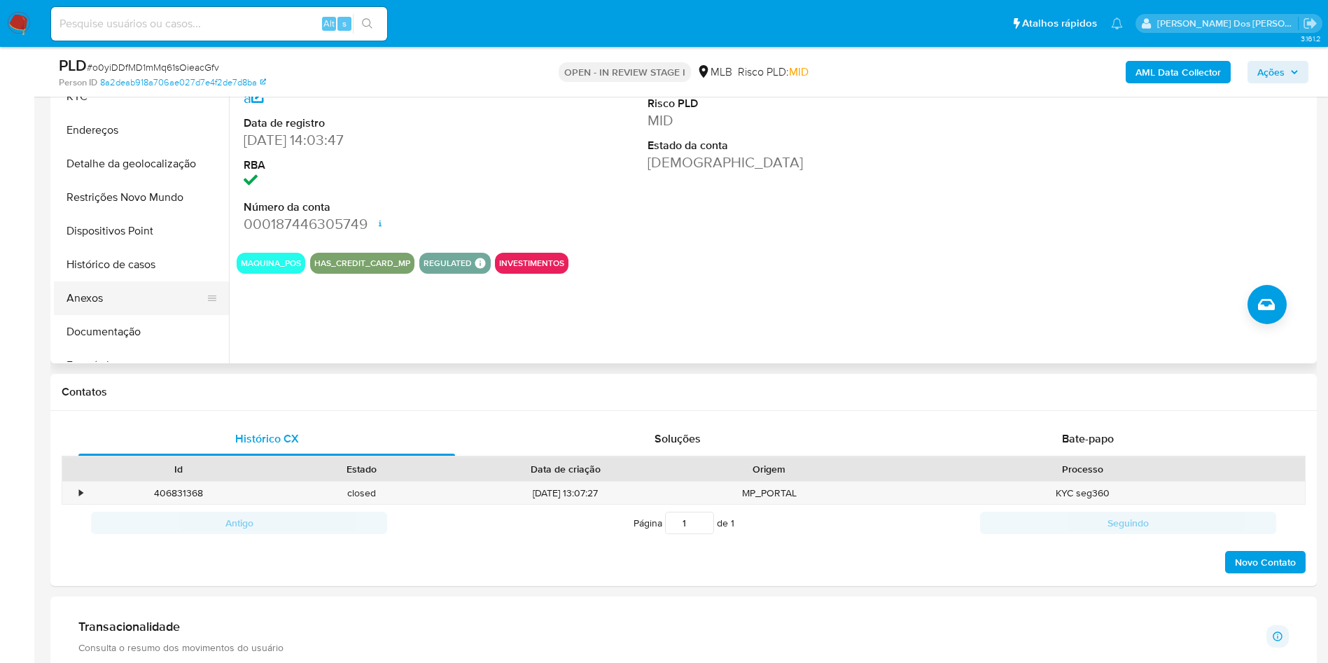
click at [128, 312] on button "Anexos" at bounding box center [136, 298] width 164 height 34
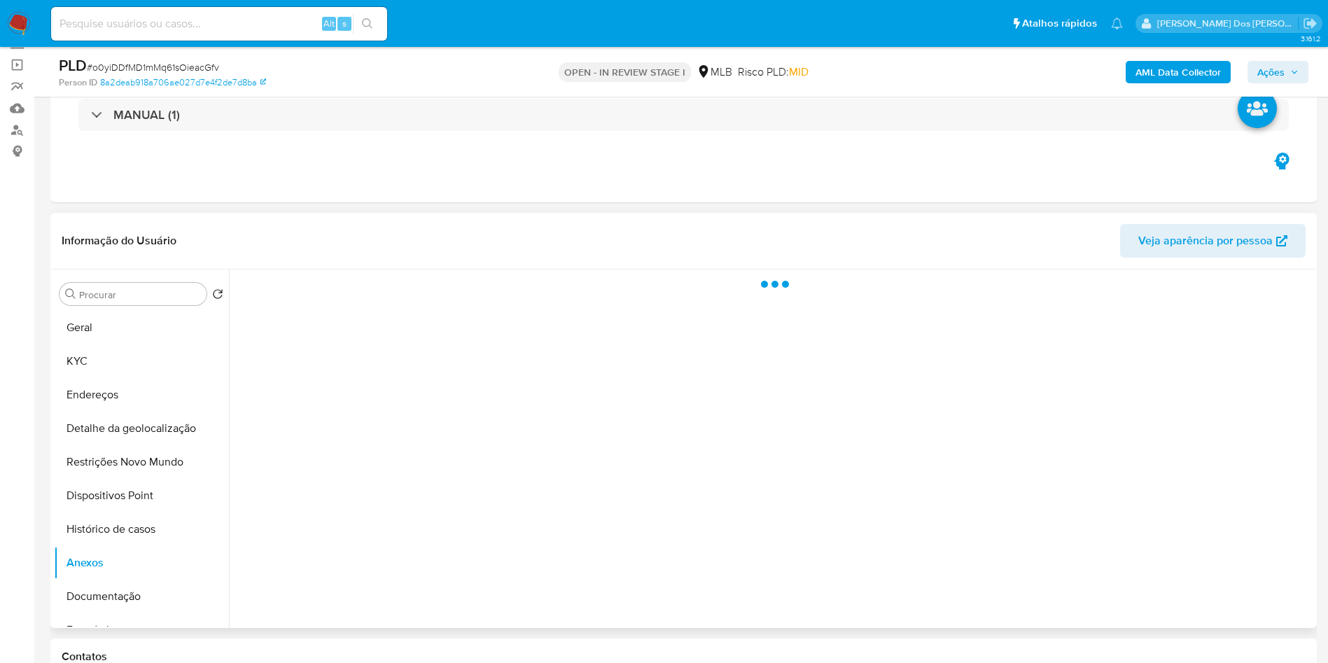
scroll to position [80, 0]
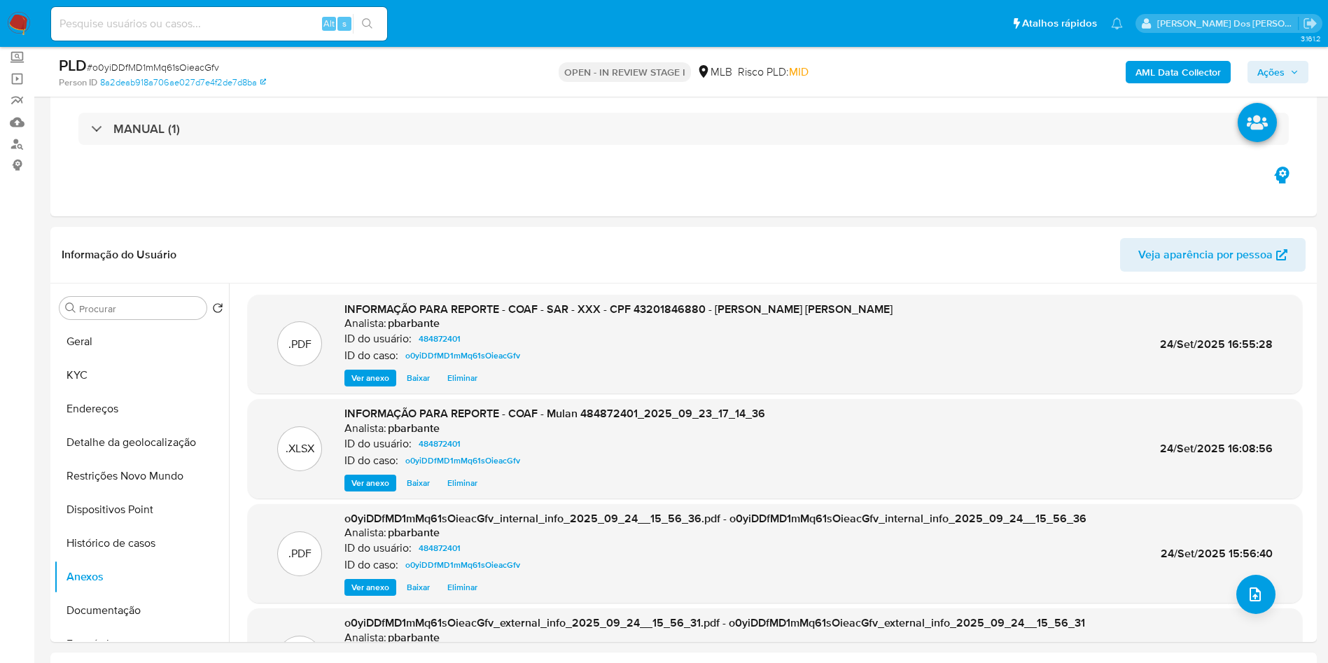
click at [1291, 66] on span "Ações" at bounding box center [1277, 72] width 41 height 20
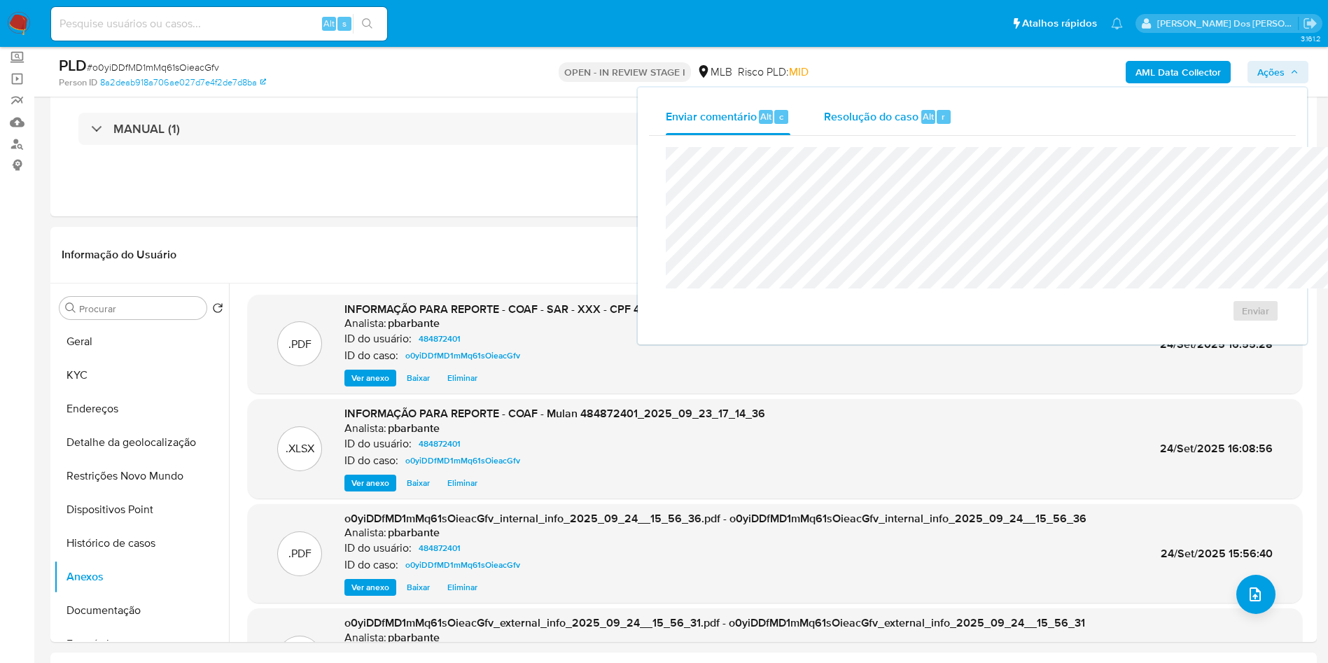
click at [824, 106] on div "Resolução do caso Alt r" at bounding box center [888, 117] width 128 height 36
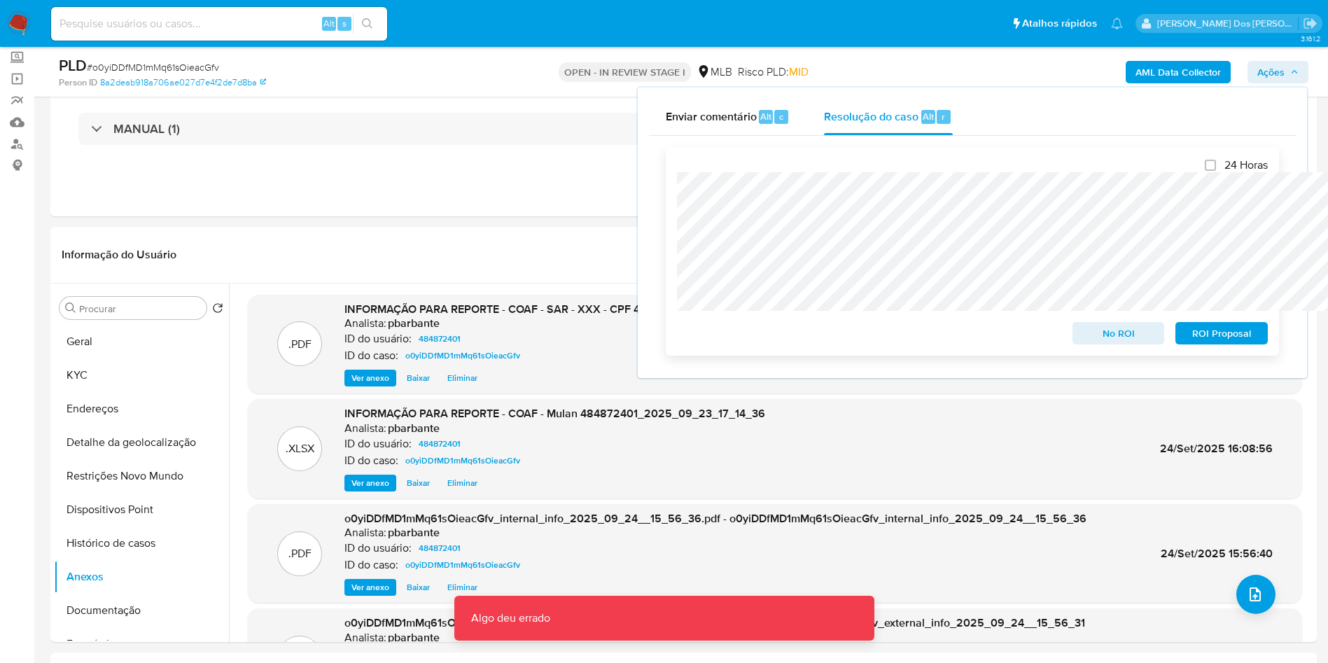
click at [1237, 336] on span "ROI Proposal" at bounding box center [1221, 333] width 73 height 20
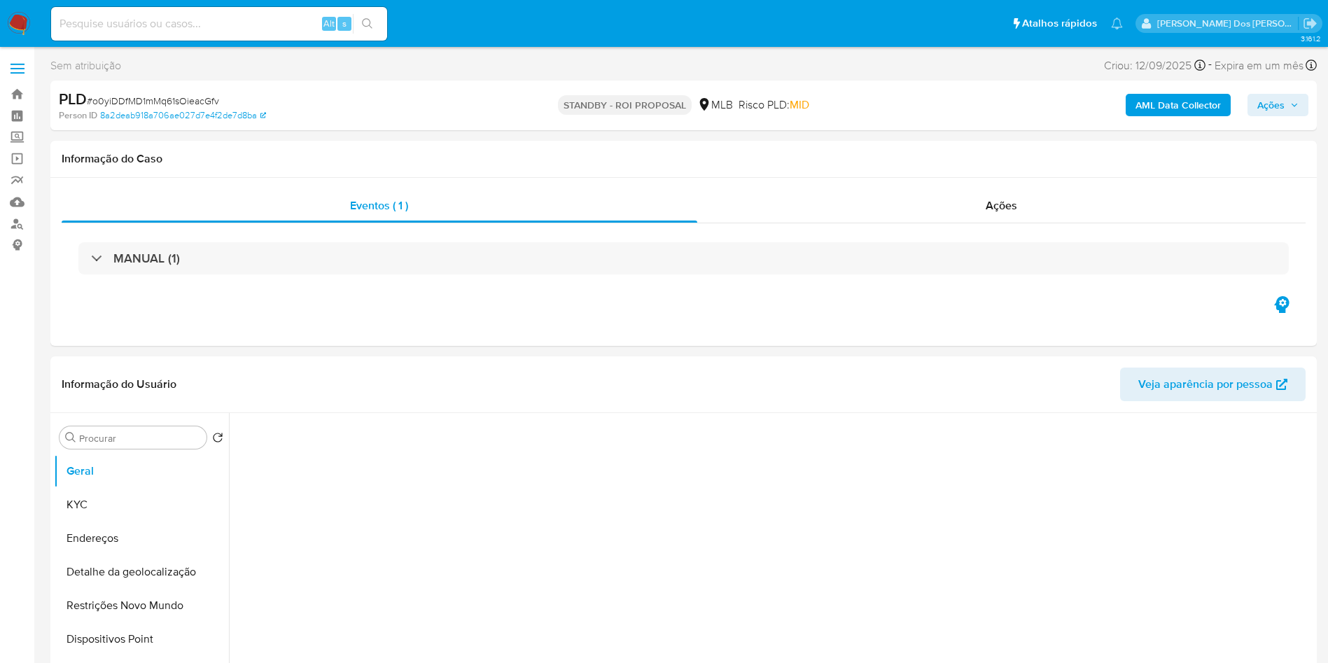
select select "10"
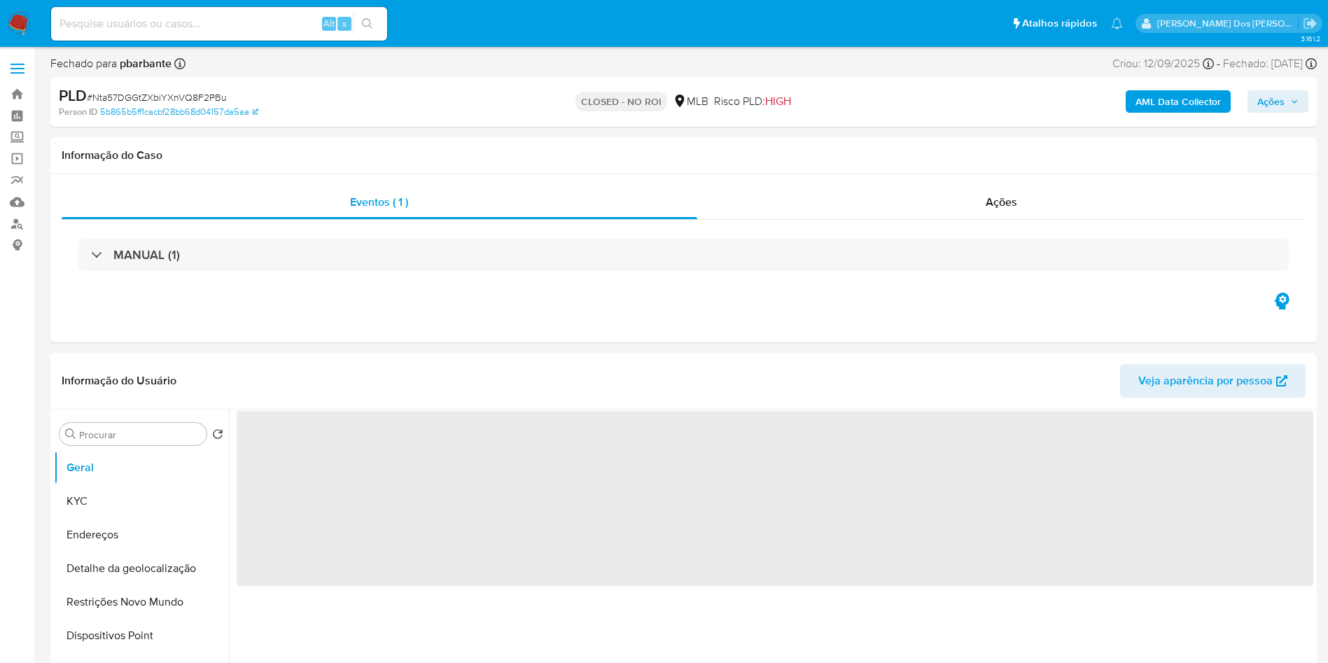
select select "10"
